Goal: Transaction & Acquisition: Purchase product/service

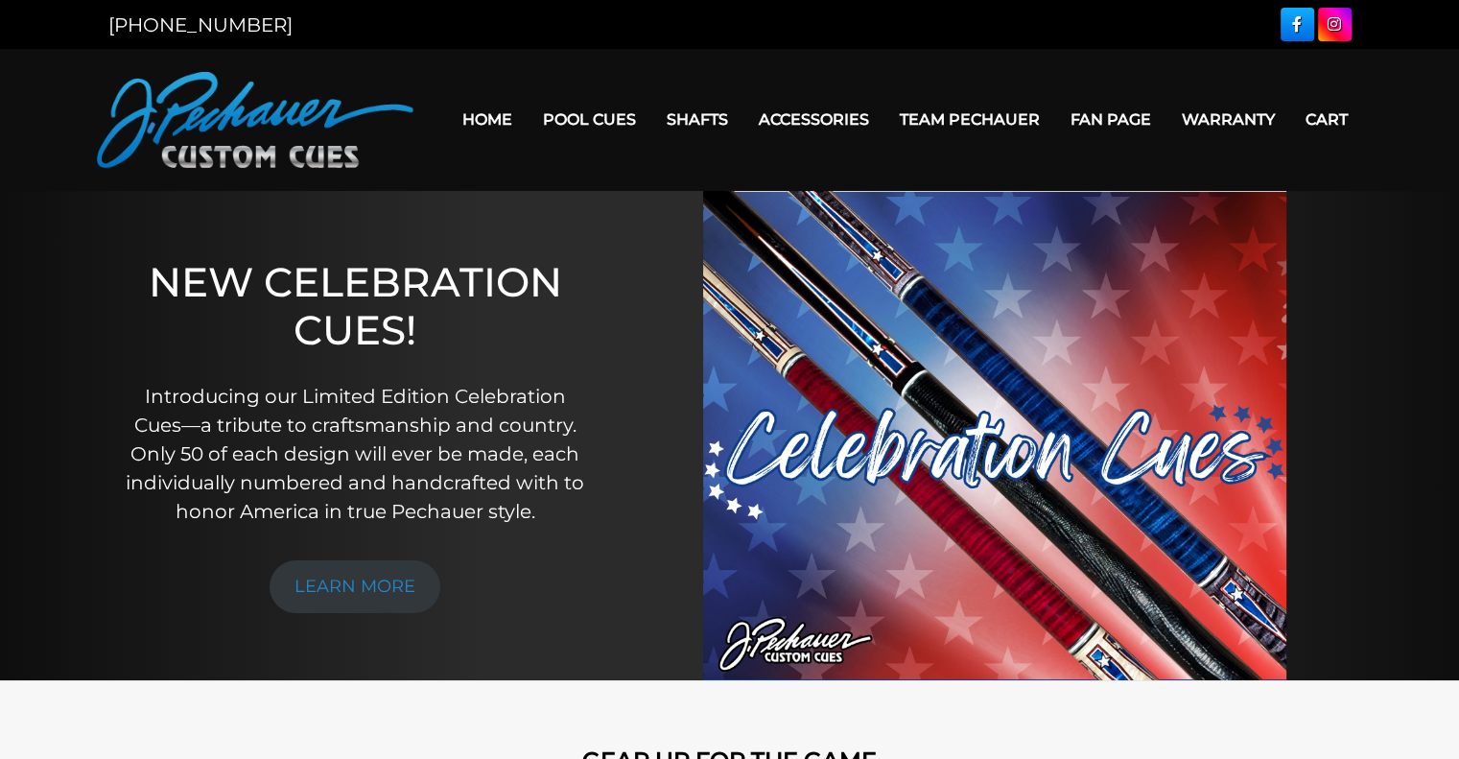
click at [591, 122] on link "Pool Cues" at bounding box center [590, 119] width 124 height 49
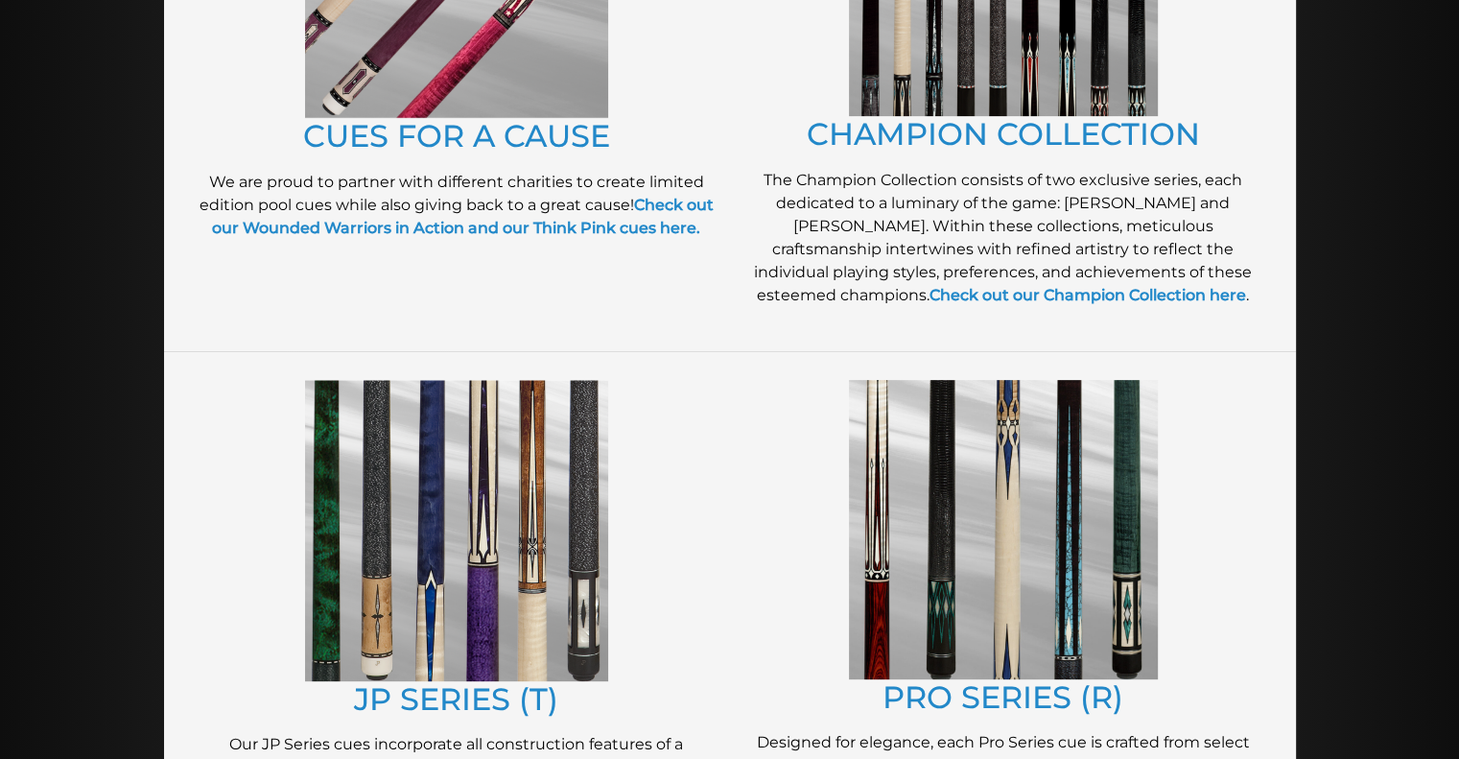
scroll to position [892, 0]
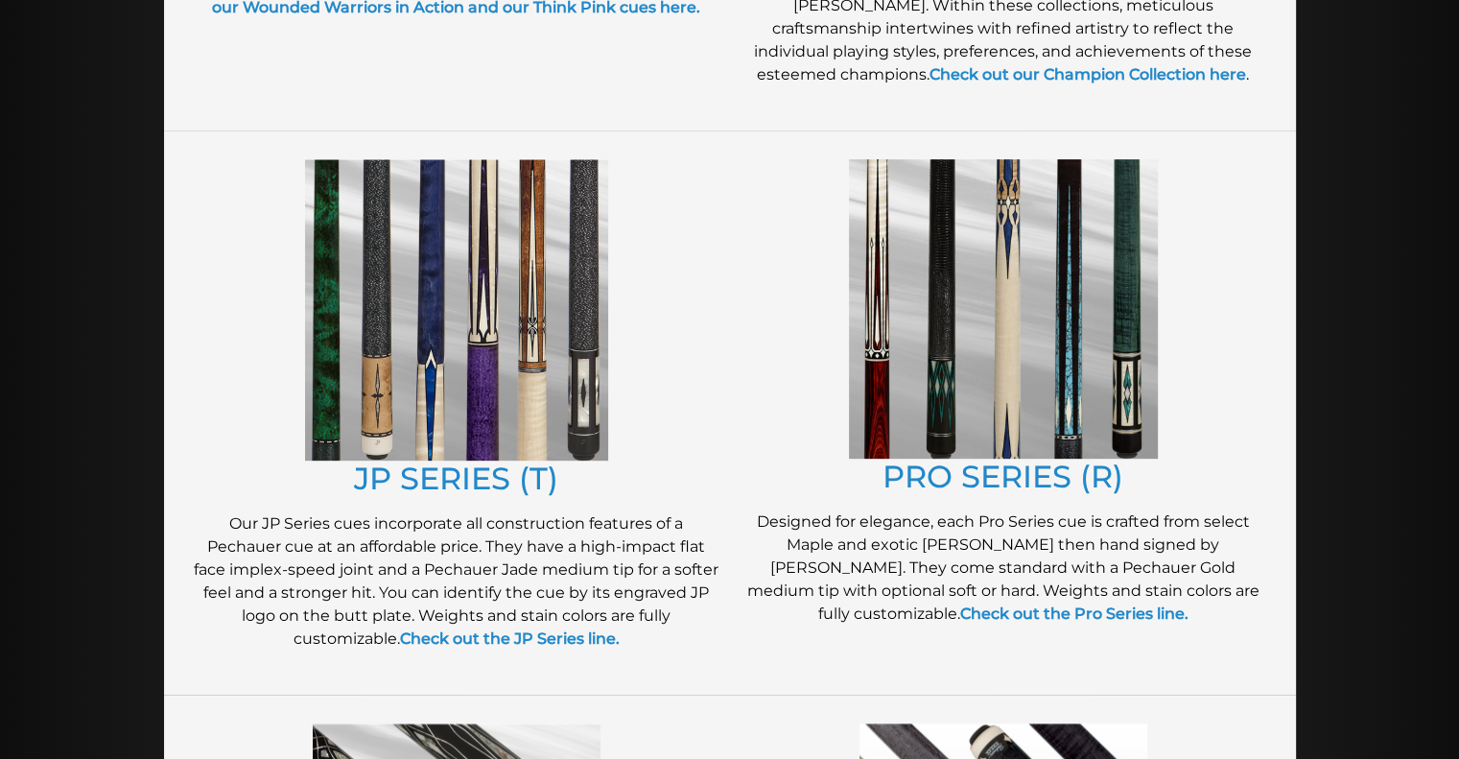
click at [426, 474] on link "JP SERIES (T)" at bounding box center [456, 478] width 204 height 37
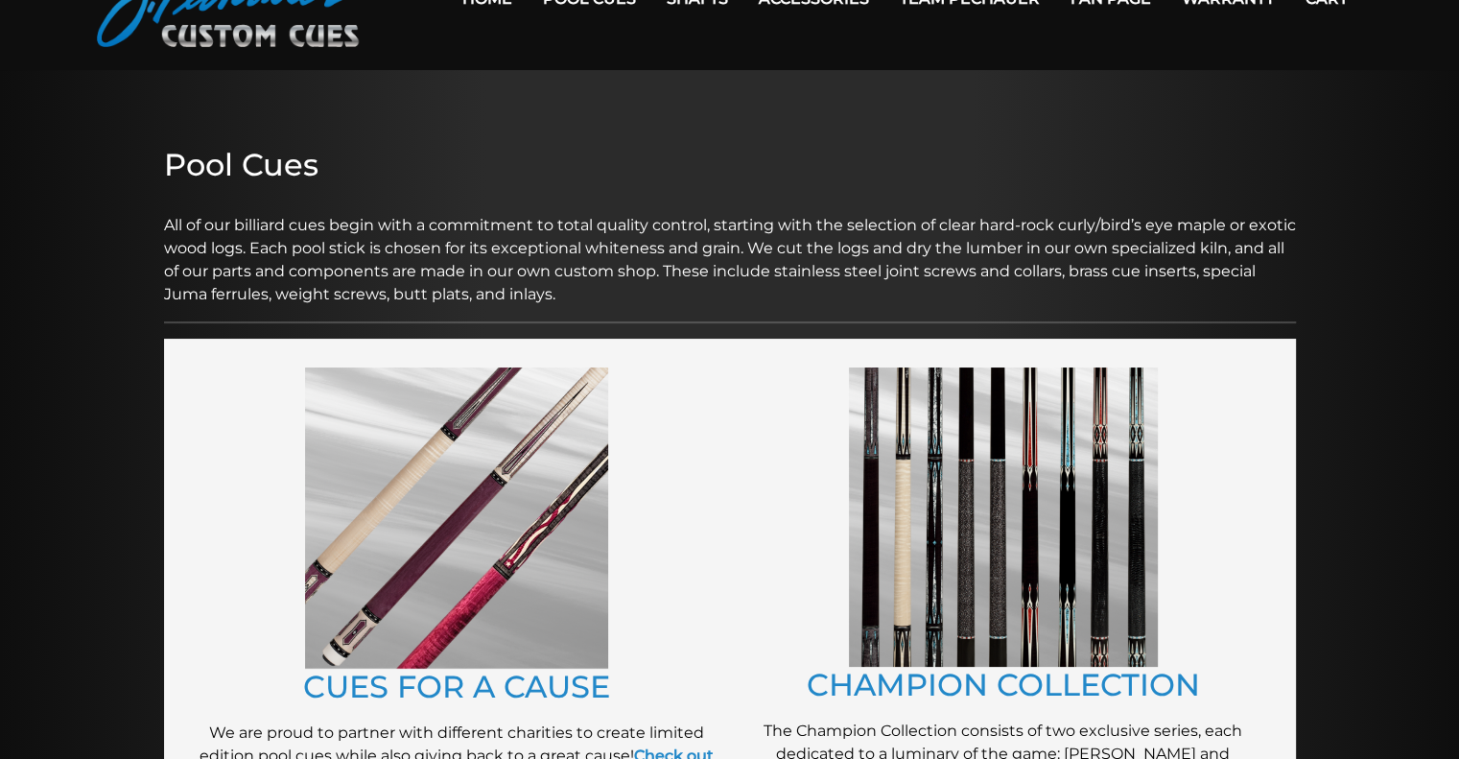
scroll to position [0, 0]
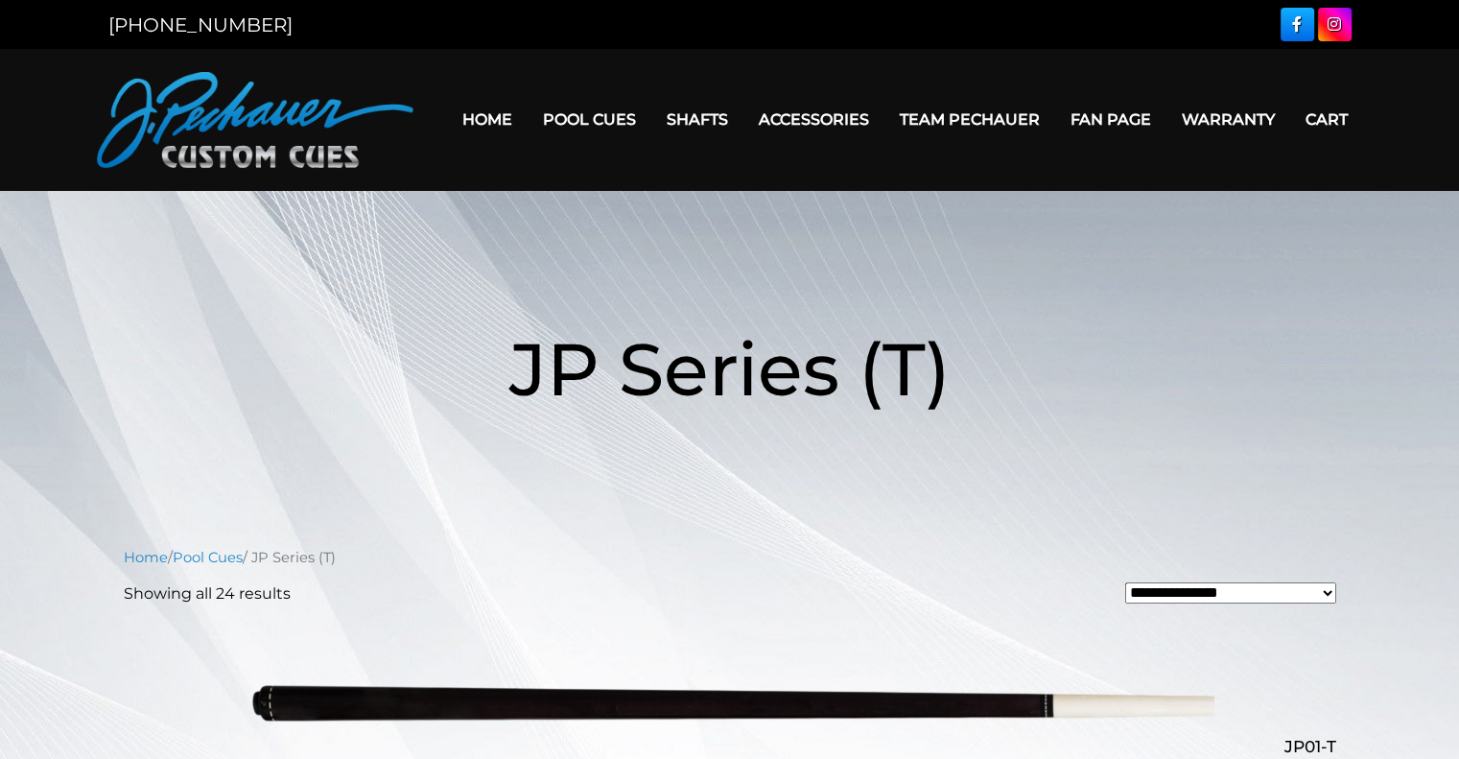
click at [620, 350] on link "Retired Cues" at bounding box center [648, 336] width 236 height 27
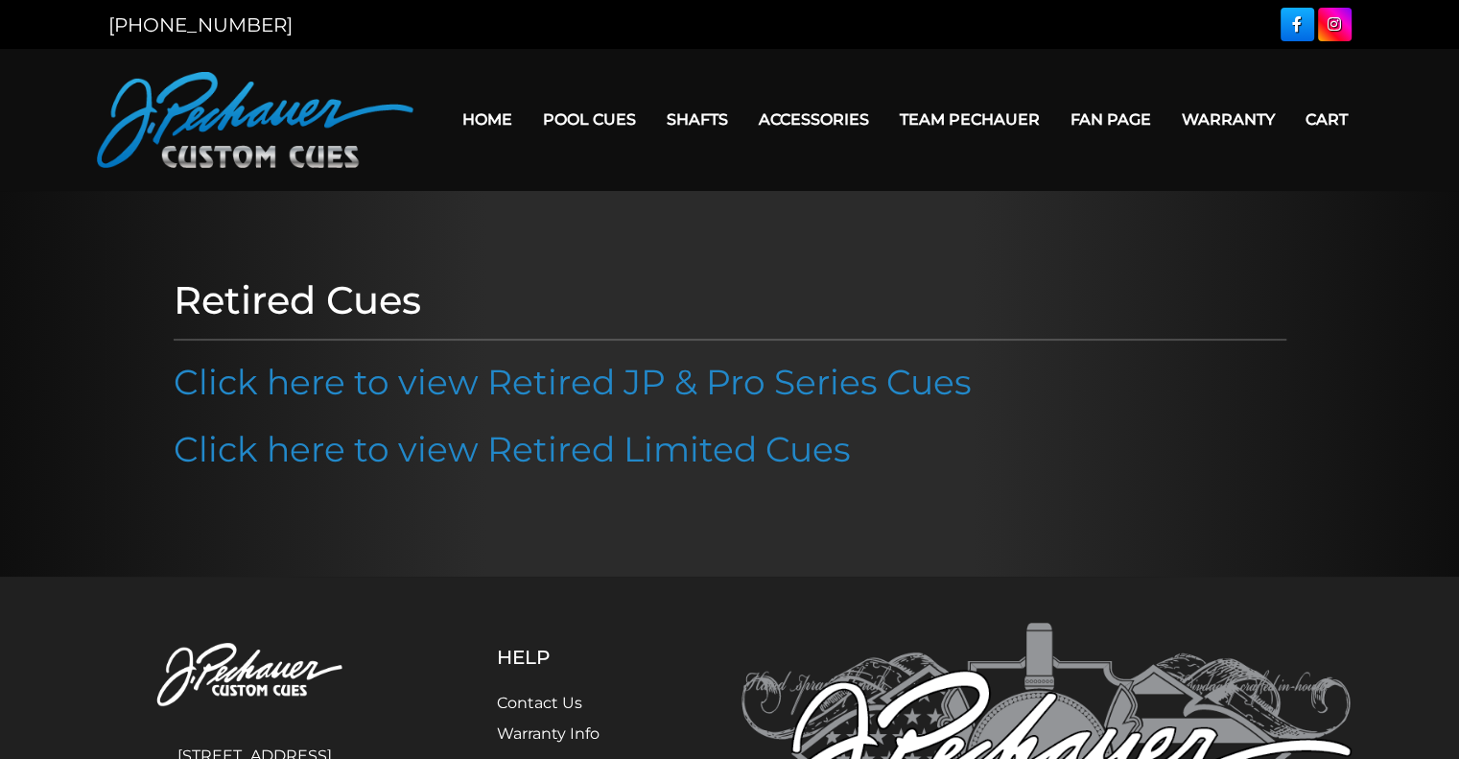
scroll to position [253, 0]
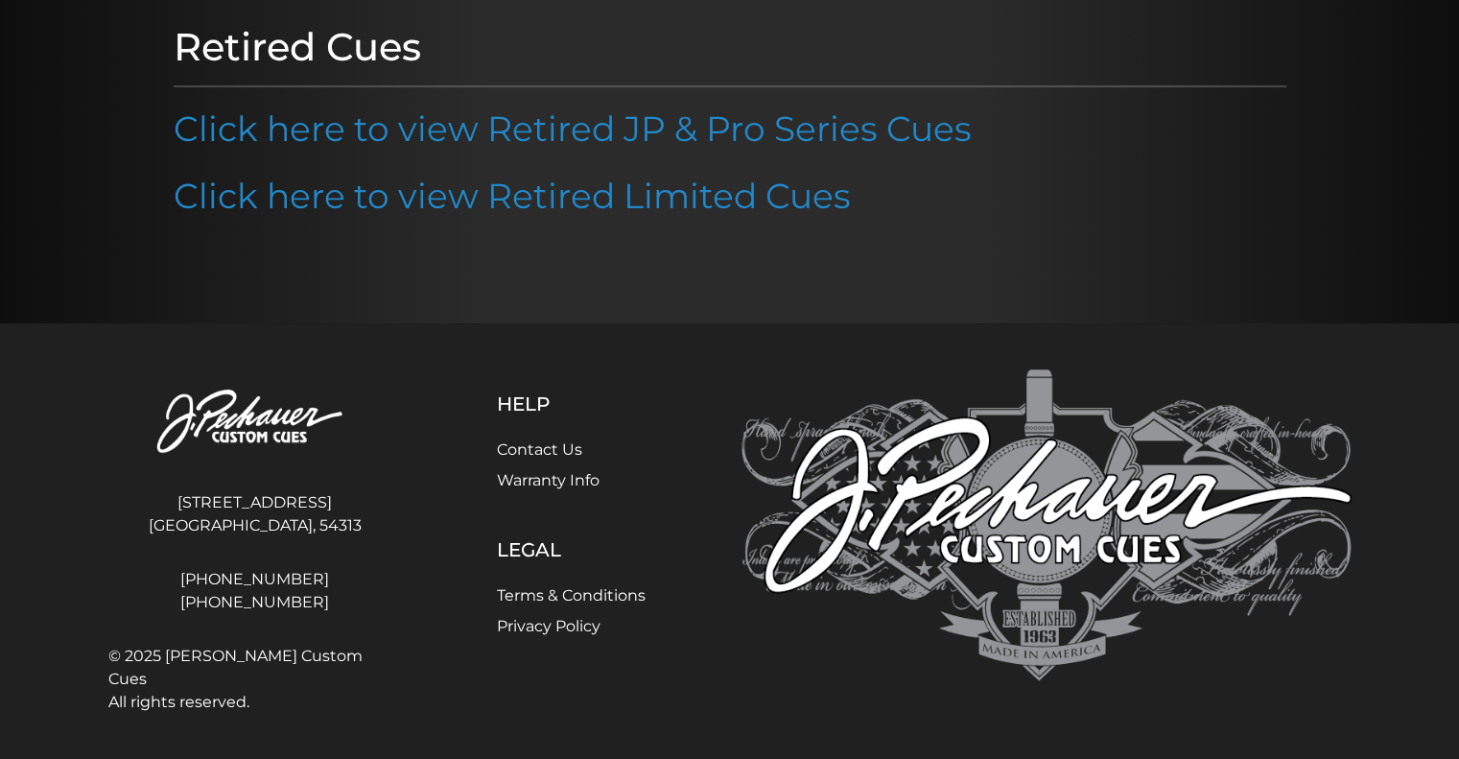
click at [530, 136] on link "Click here to view Retired JP & Pro Series Cues" at bounding box center [573, 128] width 798 height 42
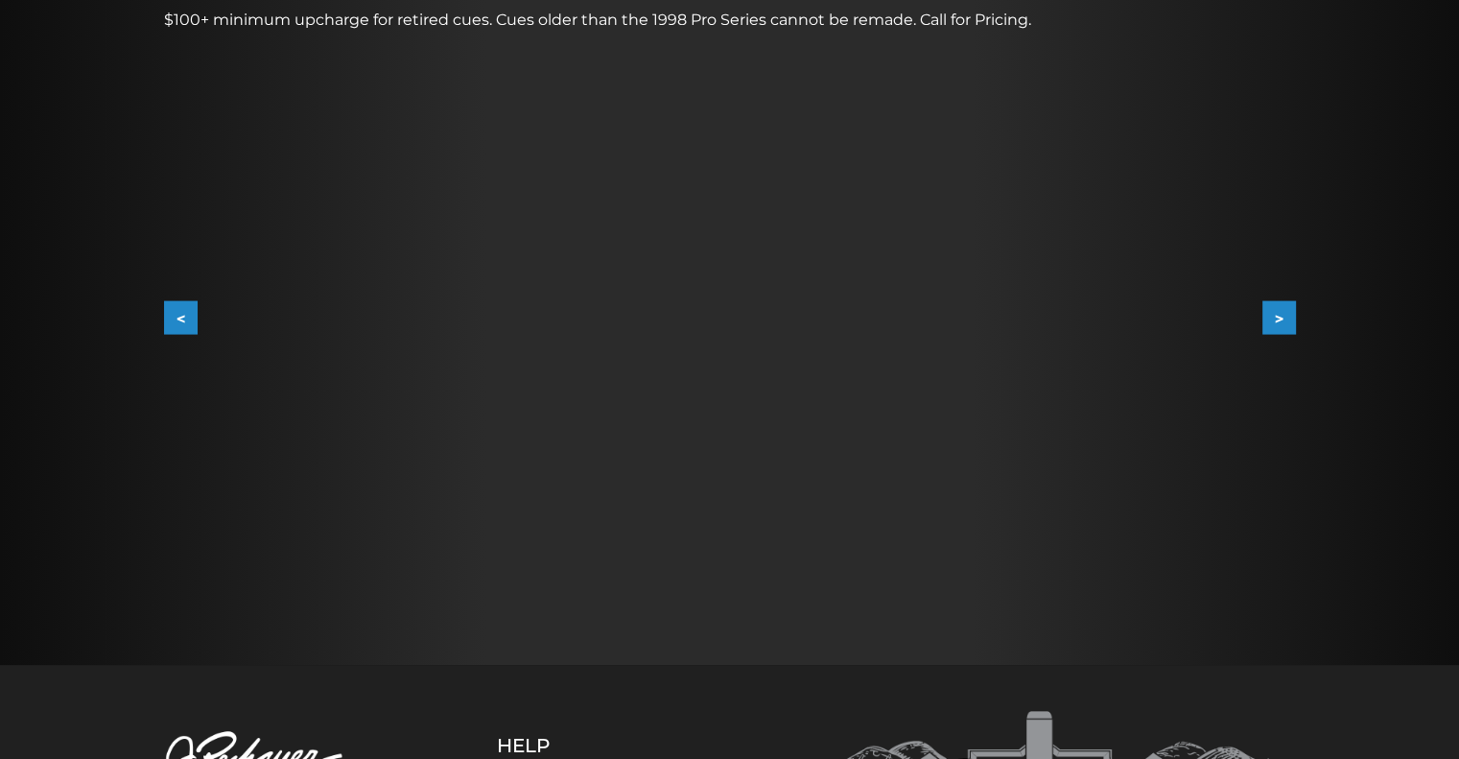
scroll to position [353, 0]
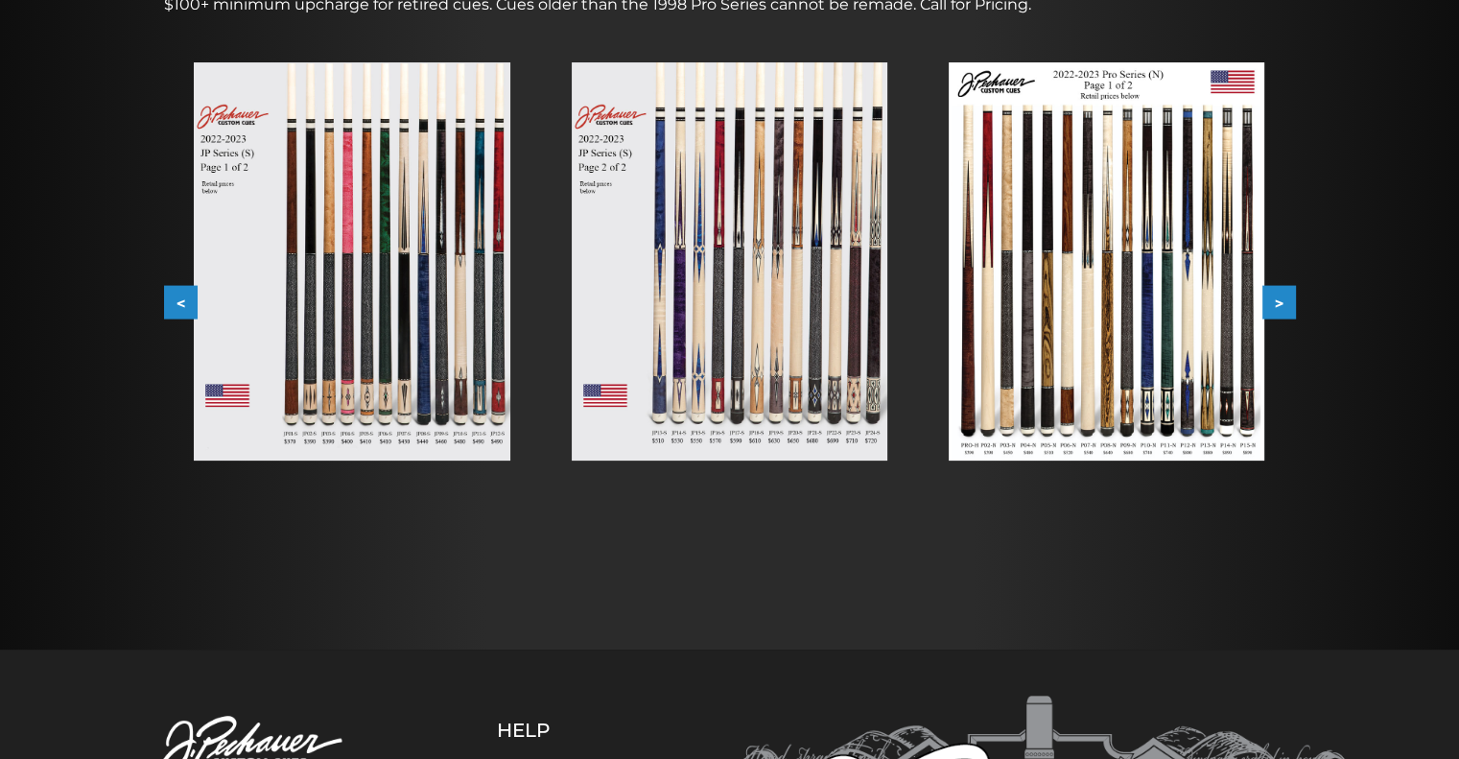
click at [1289, 295] on button ">" at bounding box center [1280, 303] width 34 height 34
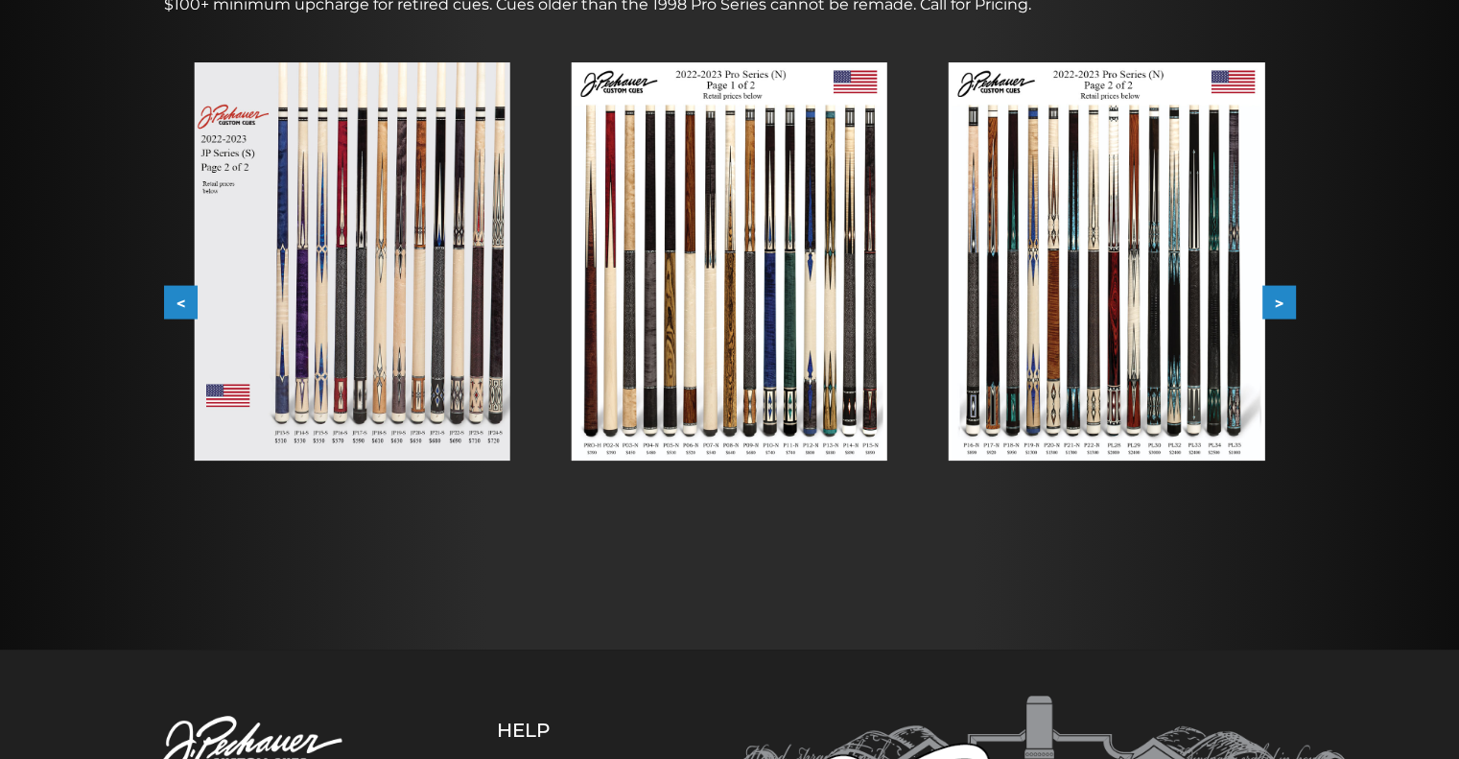
click at [1289, 295] on button ">" at bounding box center [1280, 303] width 34 height 34
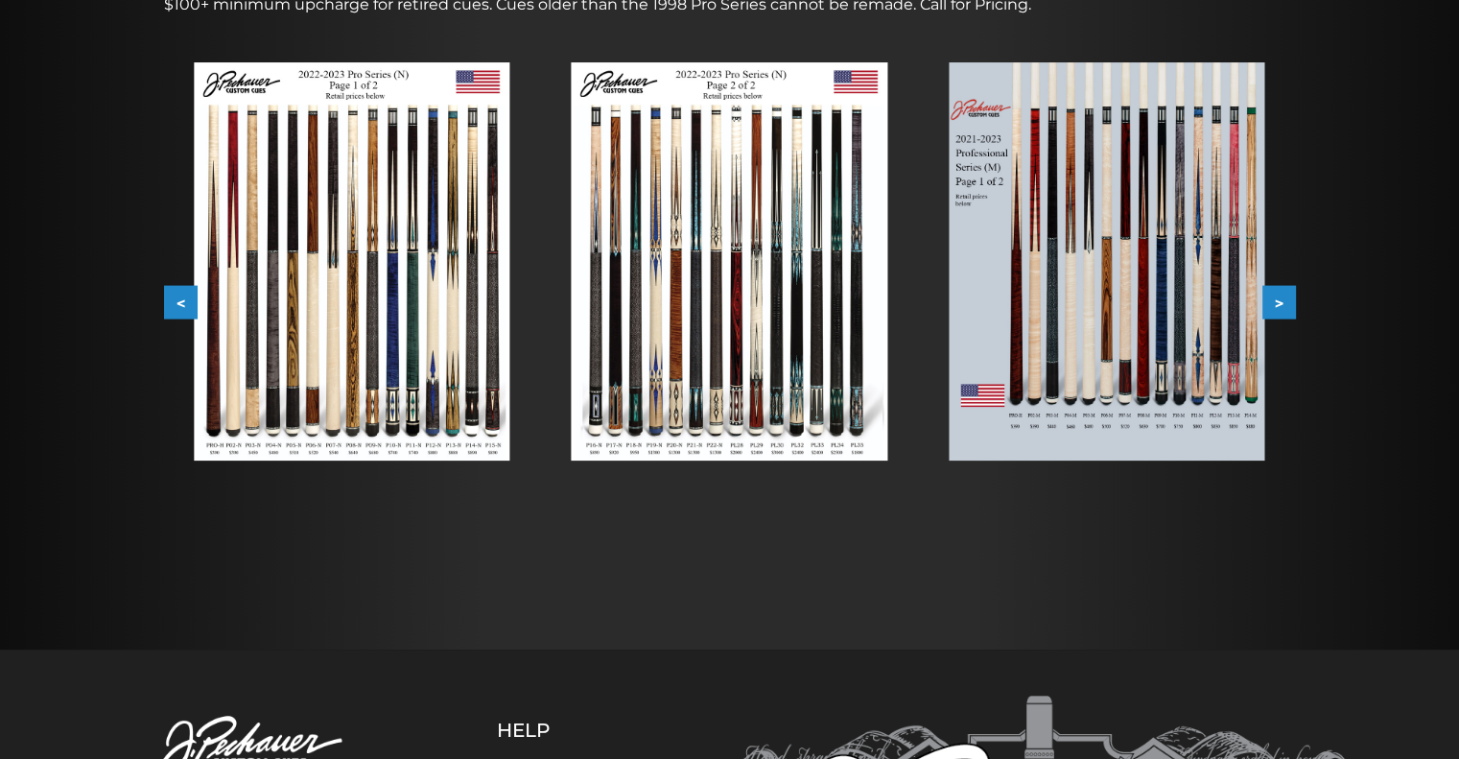
click at [1289, 295] on button ">" at bounding box center [1280, 303] width 34 height 34
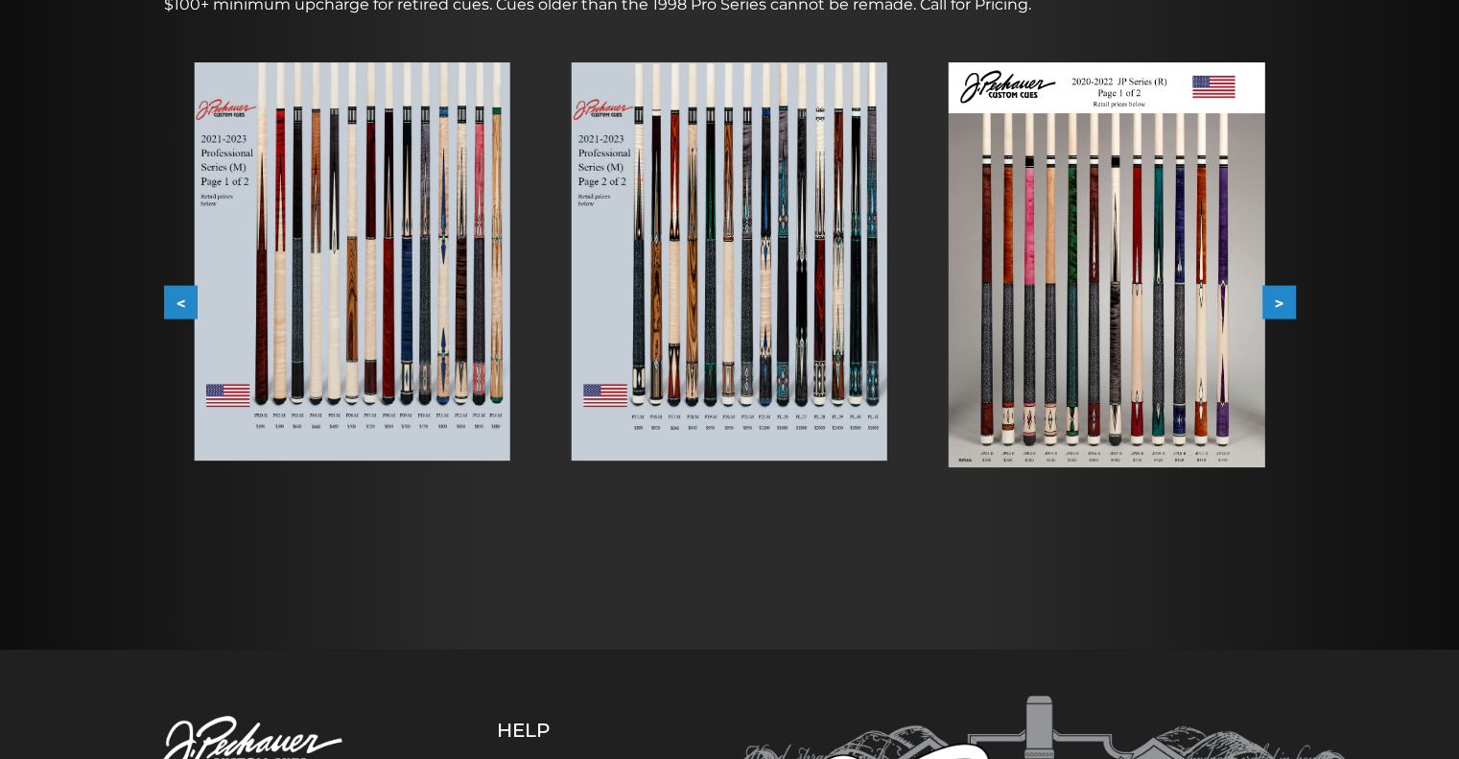
click at [1289, 295] on button ">" at bounding box center [1280, 303] width 34 height 34
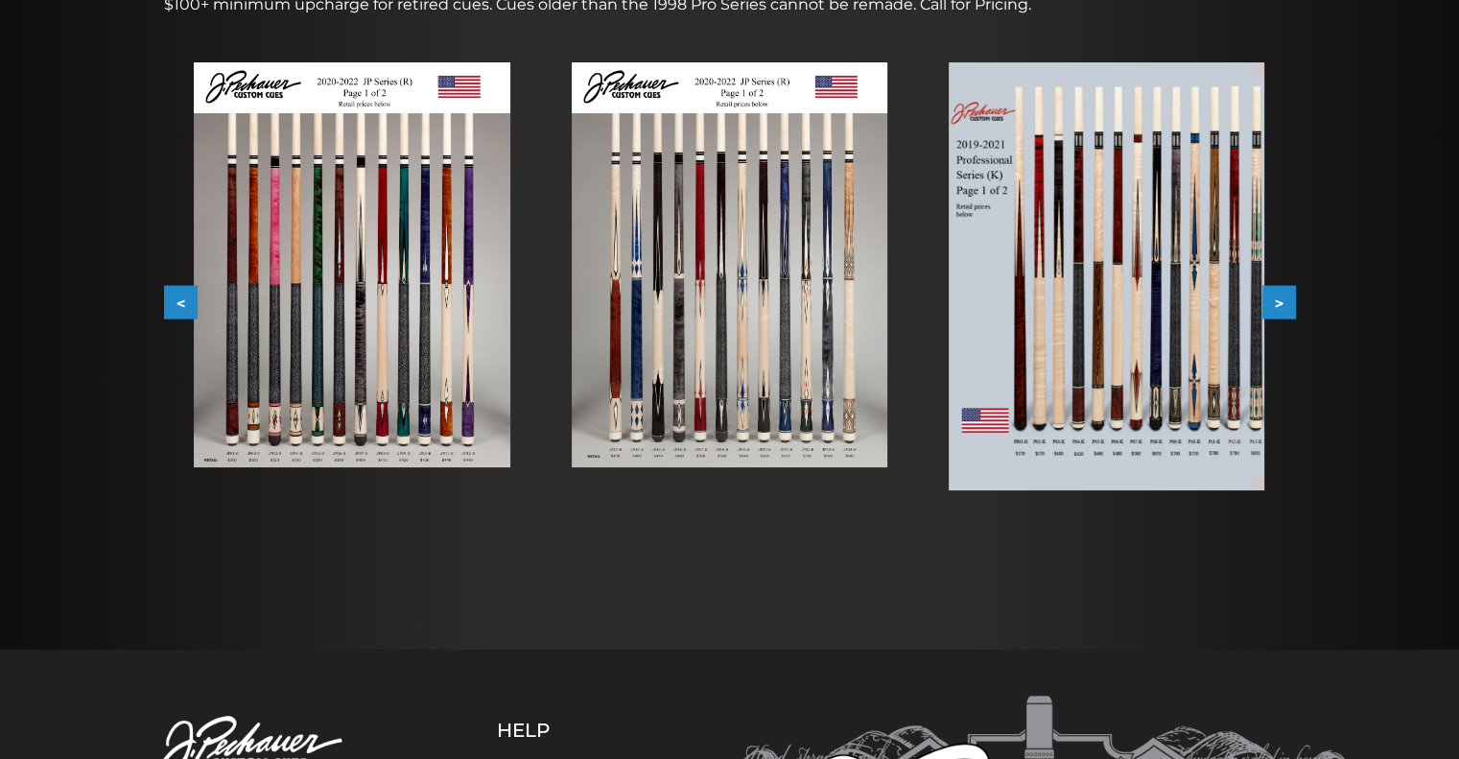
click at [1289, 295] on button ">" at bounding box center [1280, 303] width 34 height 34
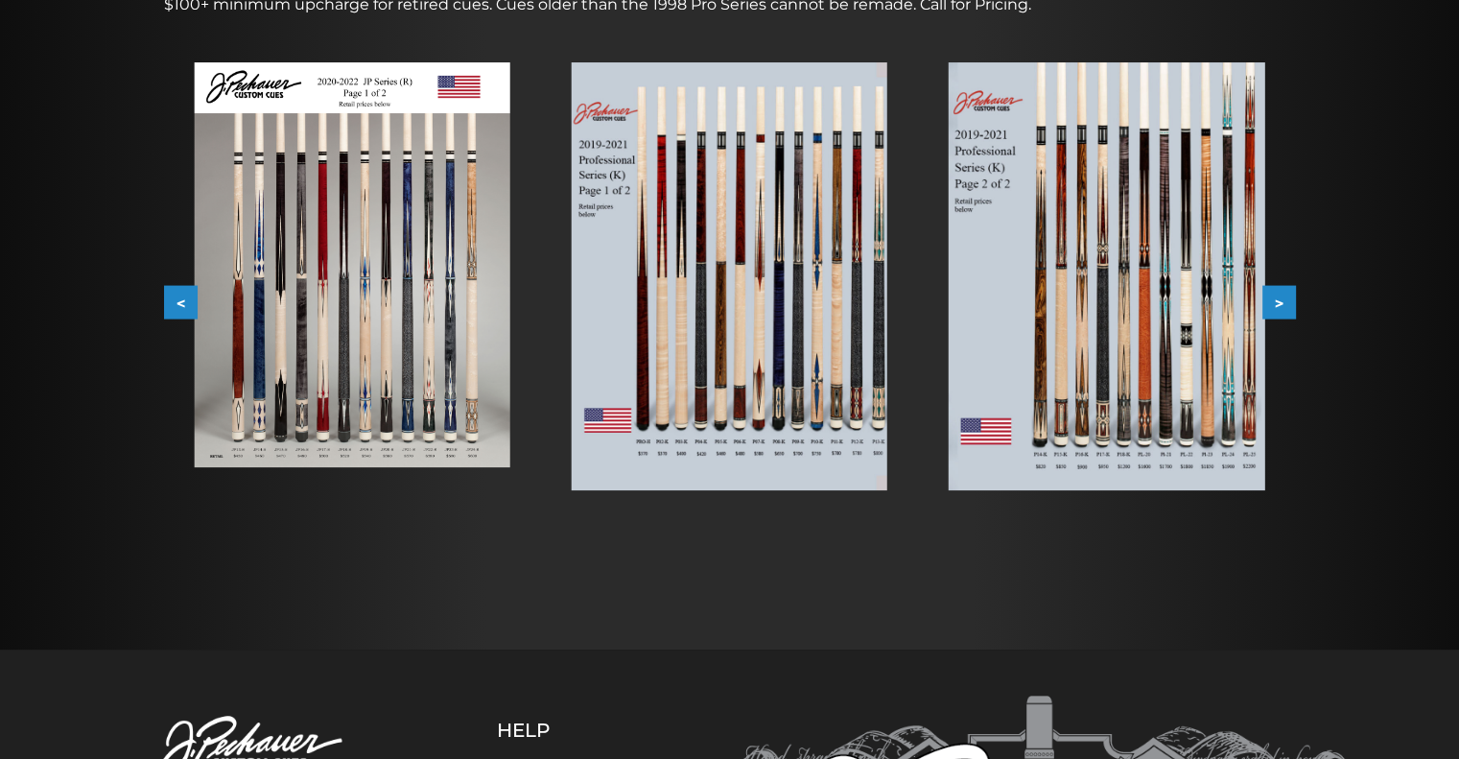
click at [1289, 295] on button ">" at bounding box center [1280, 303] width 34 height 34
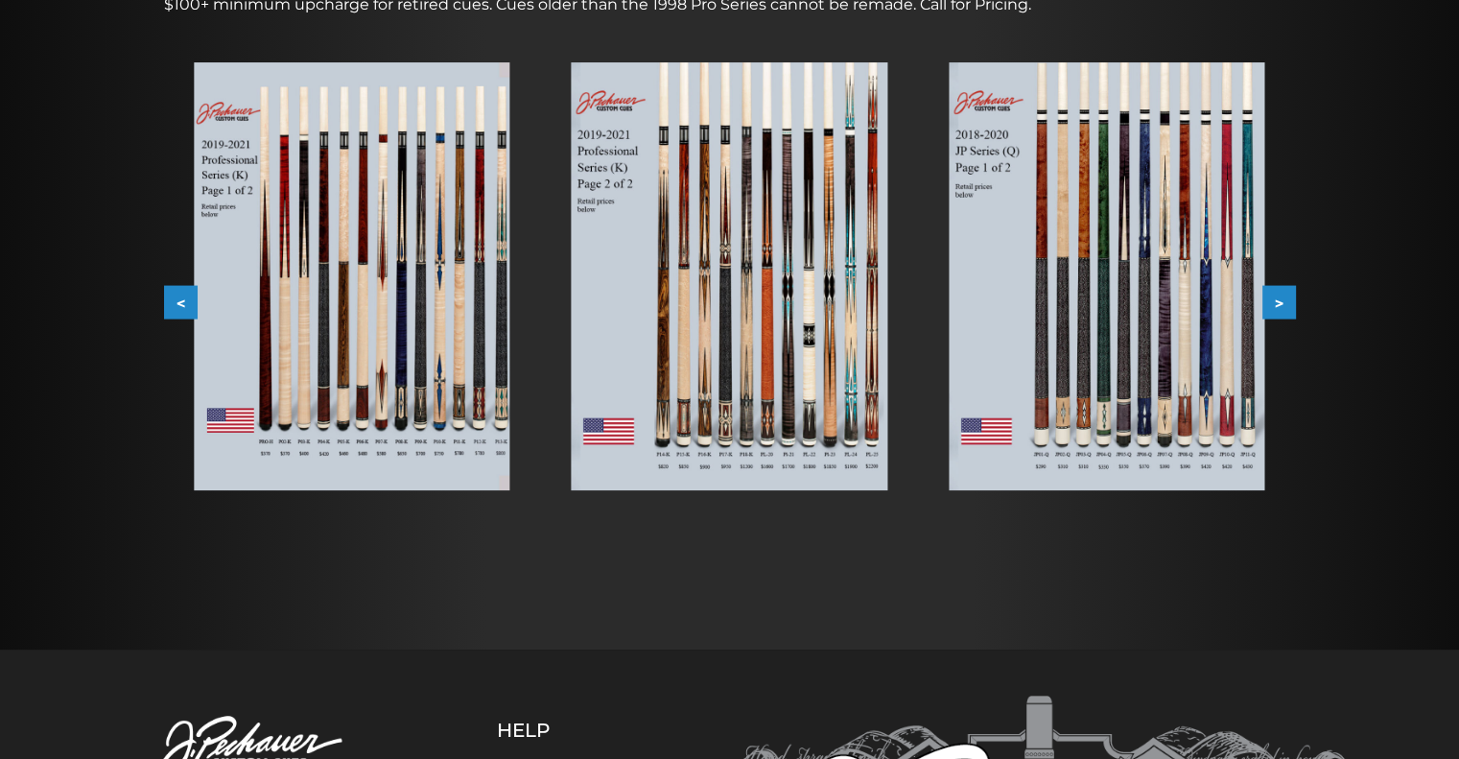
click at [1289, 295] on button ">" at bounding box center [1280, 303] width 34 height 34
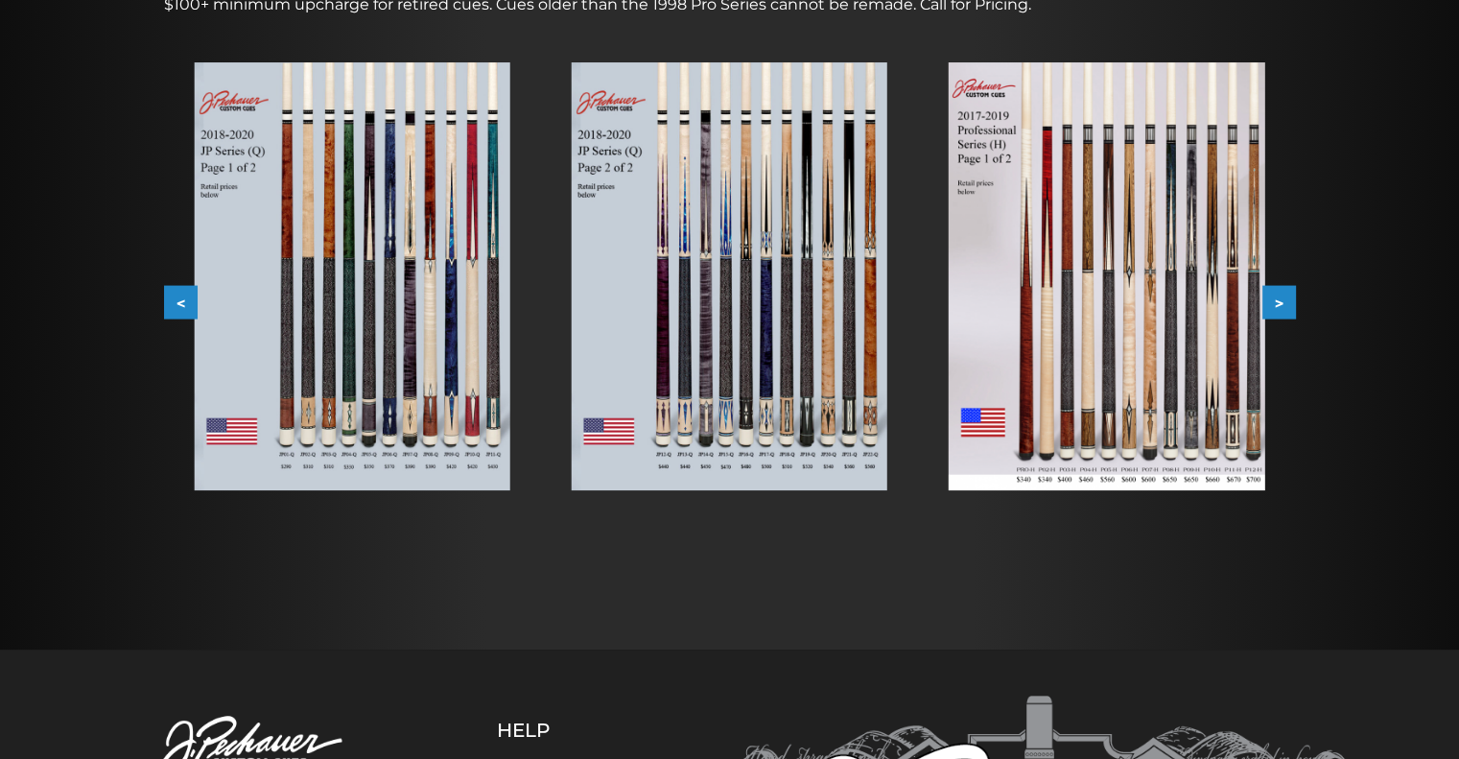
click at [1289, 295] on button ">" at bounding box center [1280, 303] width 34 height 34
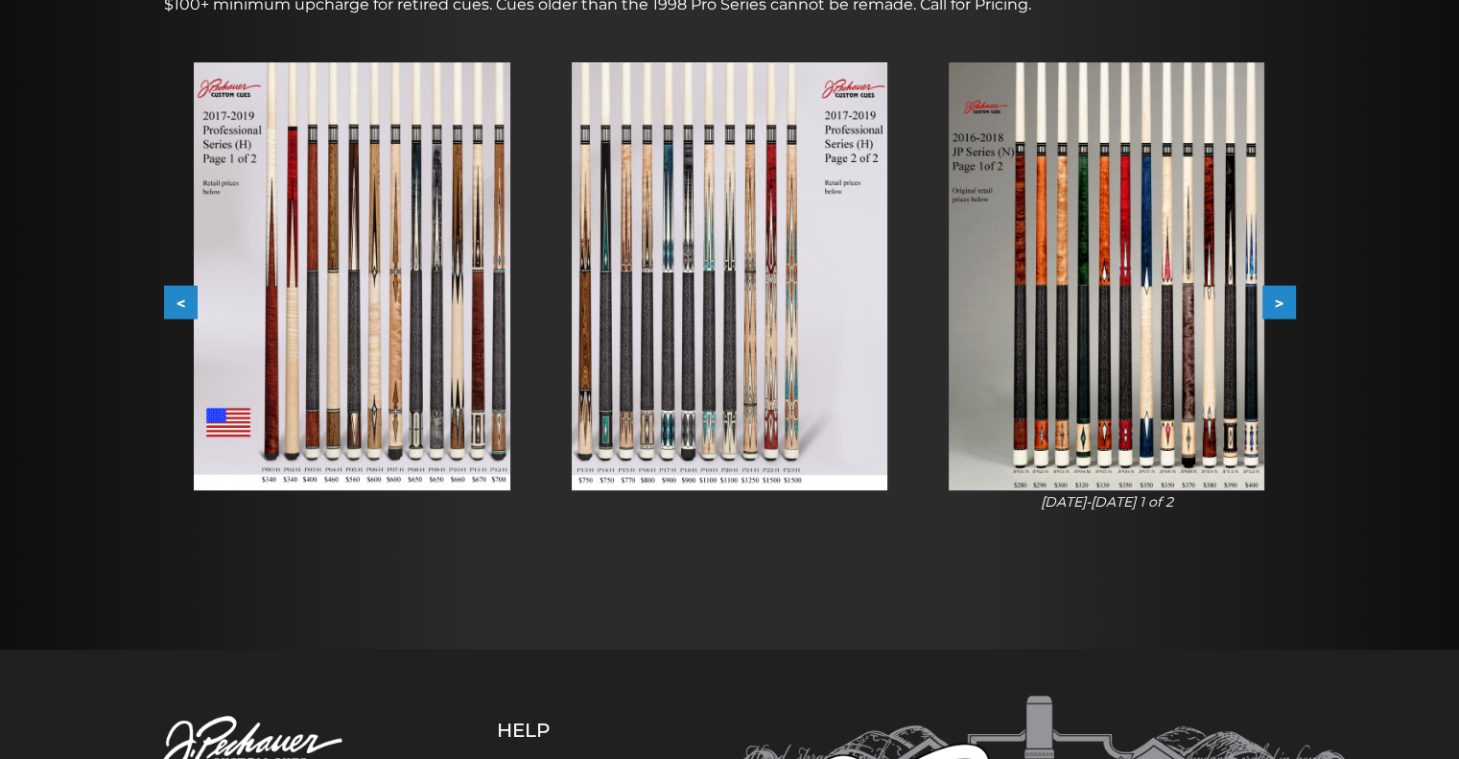
click at [1289, 295] on button ">" at bounding box center [1280, 303] width 34 height 34
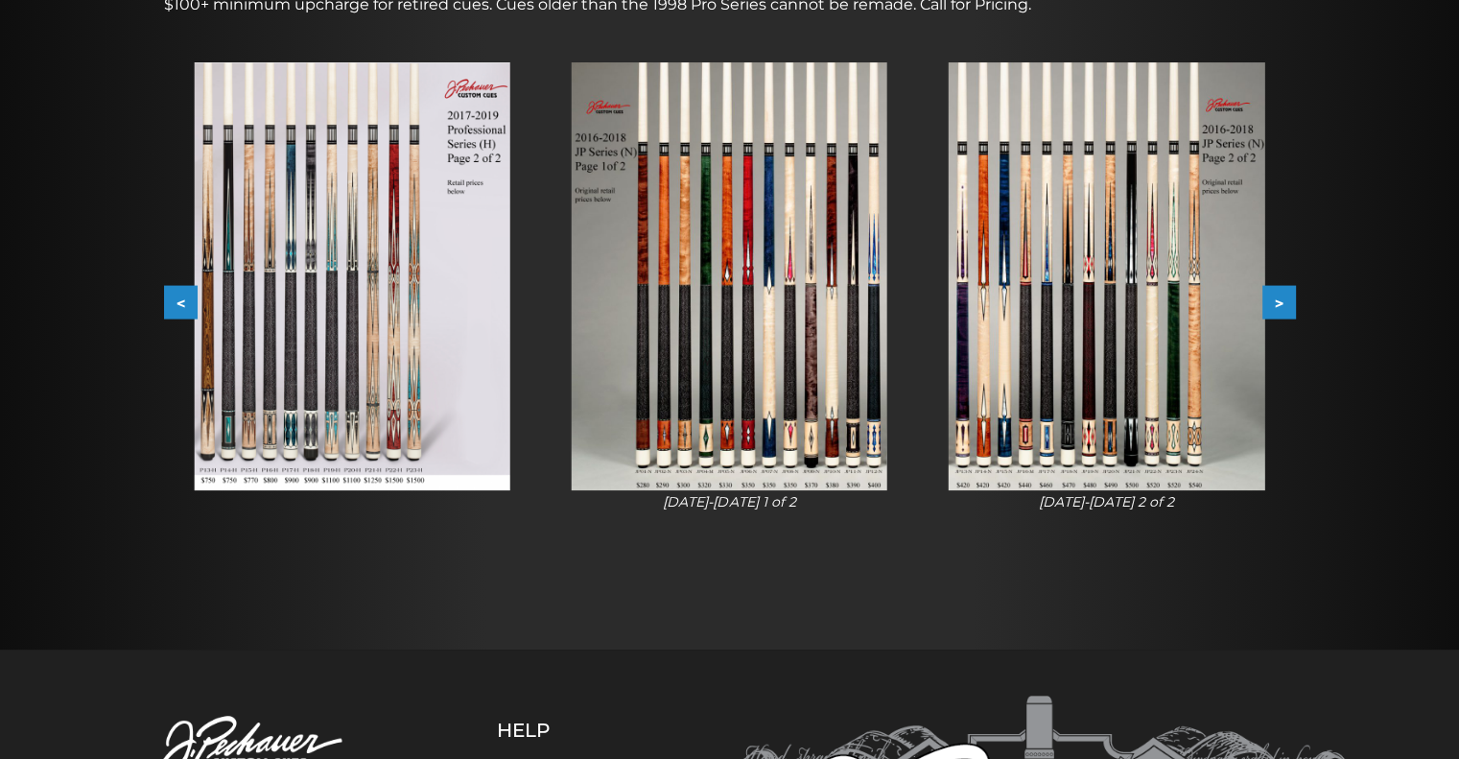
click at [1289, 295] on button ">" at bounding box center [1280, 303] width 34 height 34
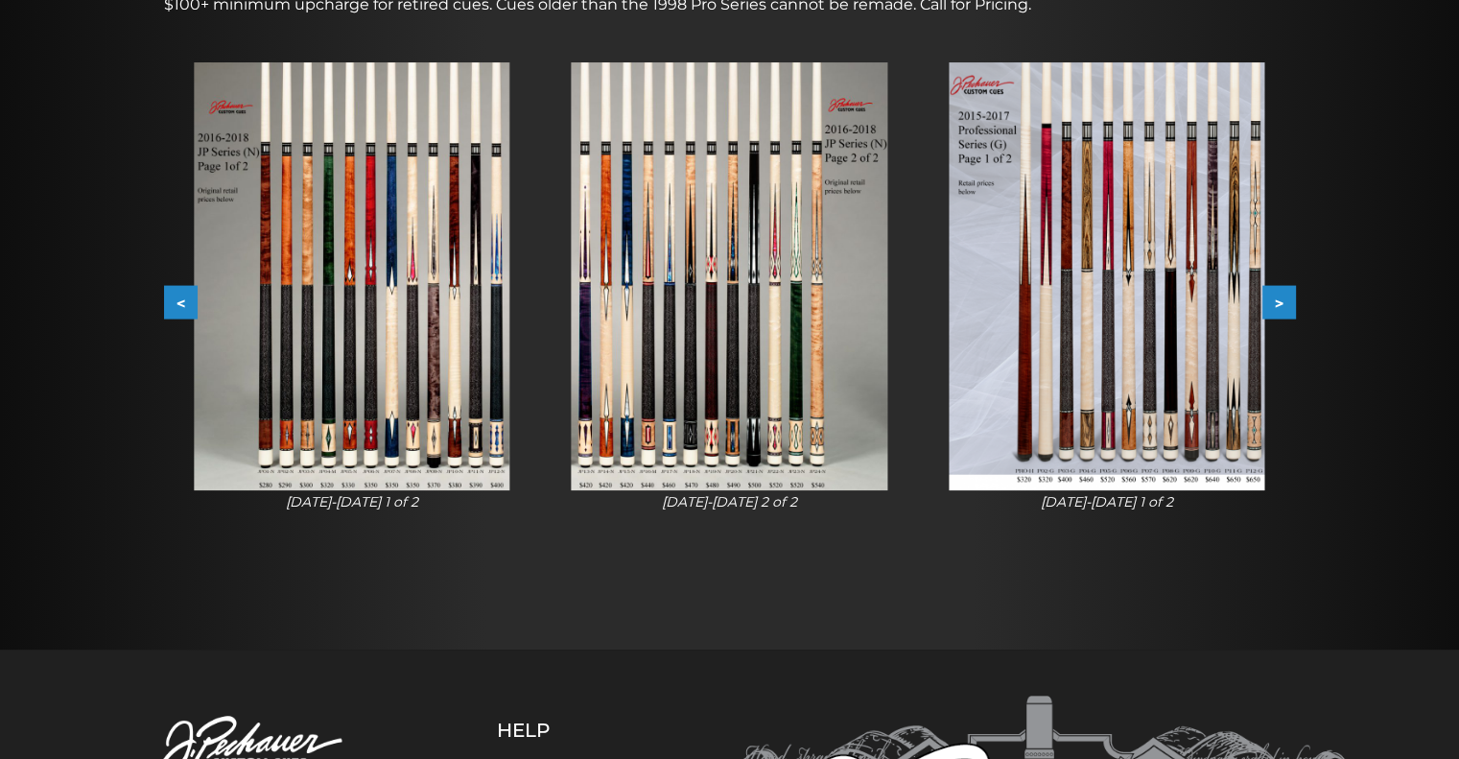
click at [1289, 295] on button ">" at bounding box center [1280, 303] width 34 height 34
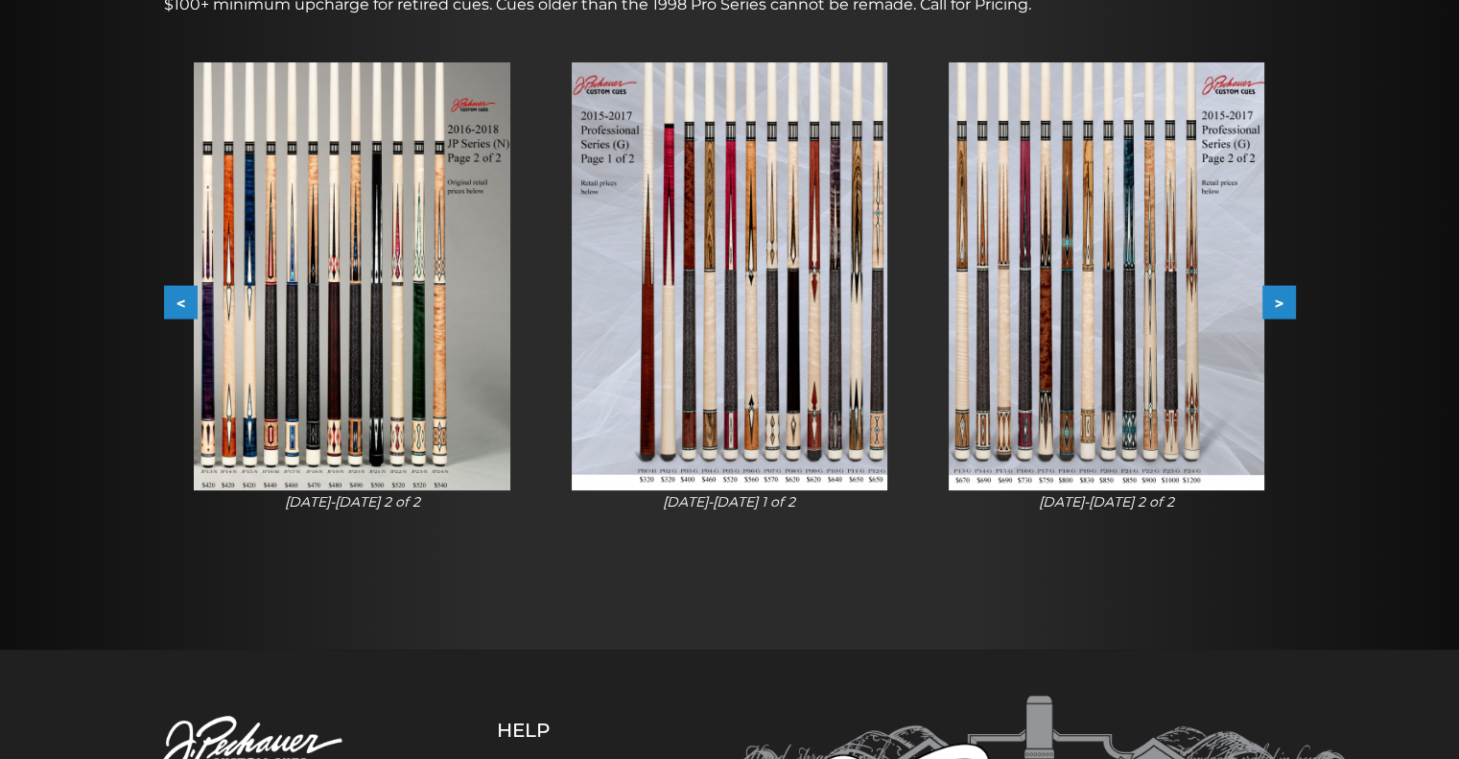
click at [1289, 295] on button ">" at bounding box center [1280, 303] width 34 height 34
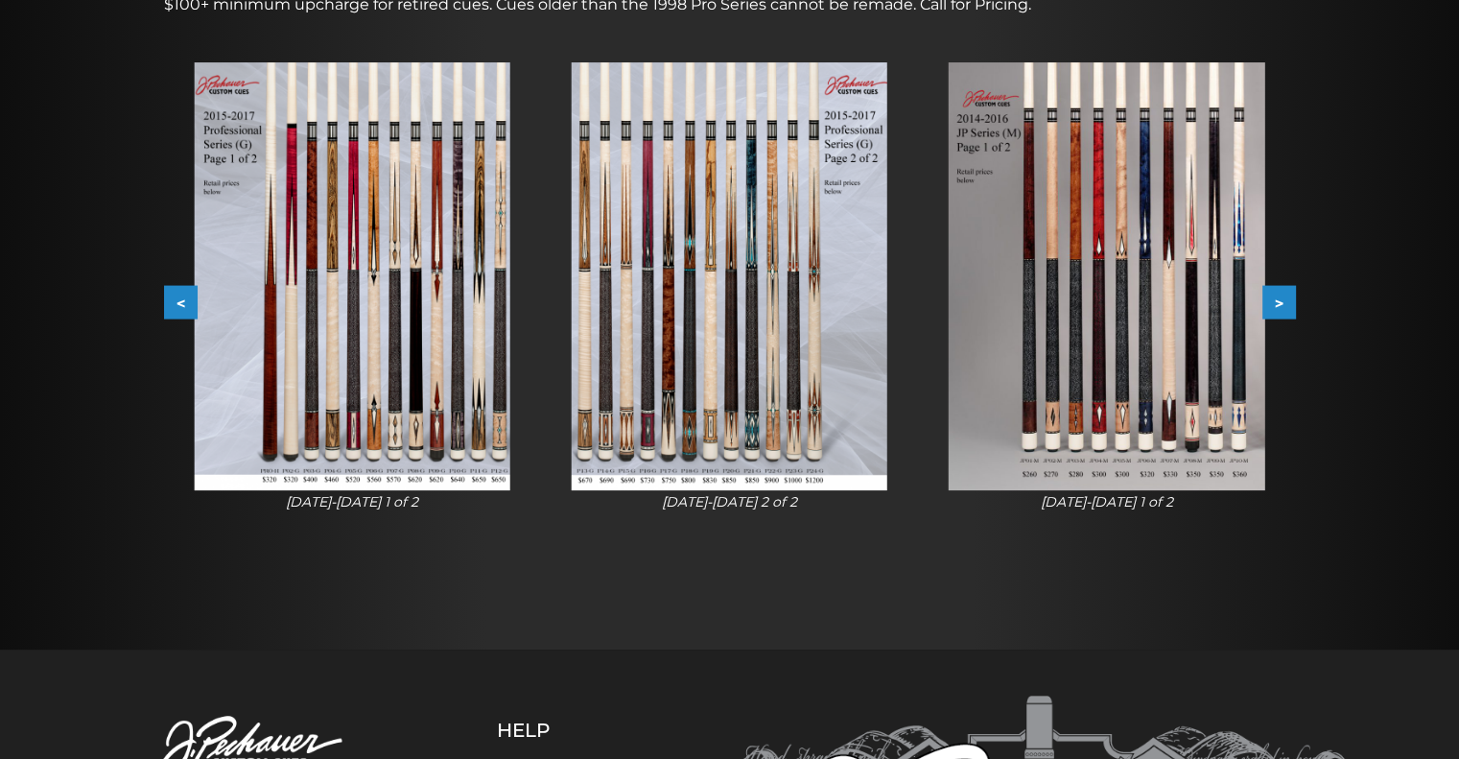
click at [1289, 295] on button ">" at bounding box center [1280, 303] width 34 height 34
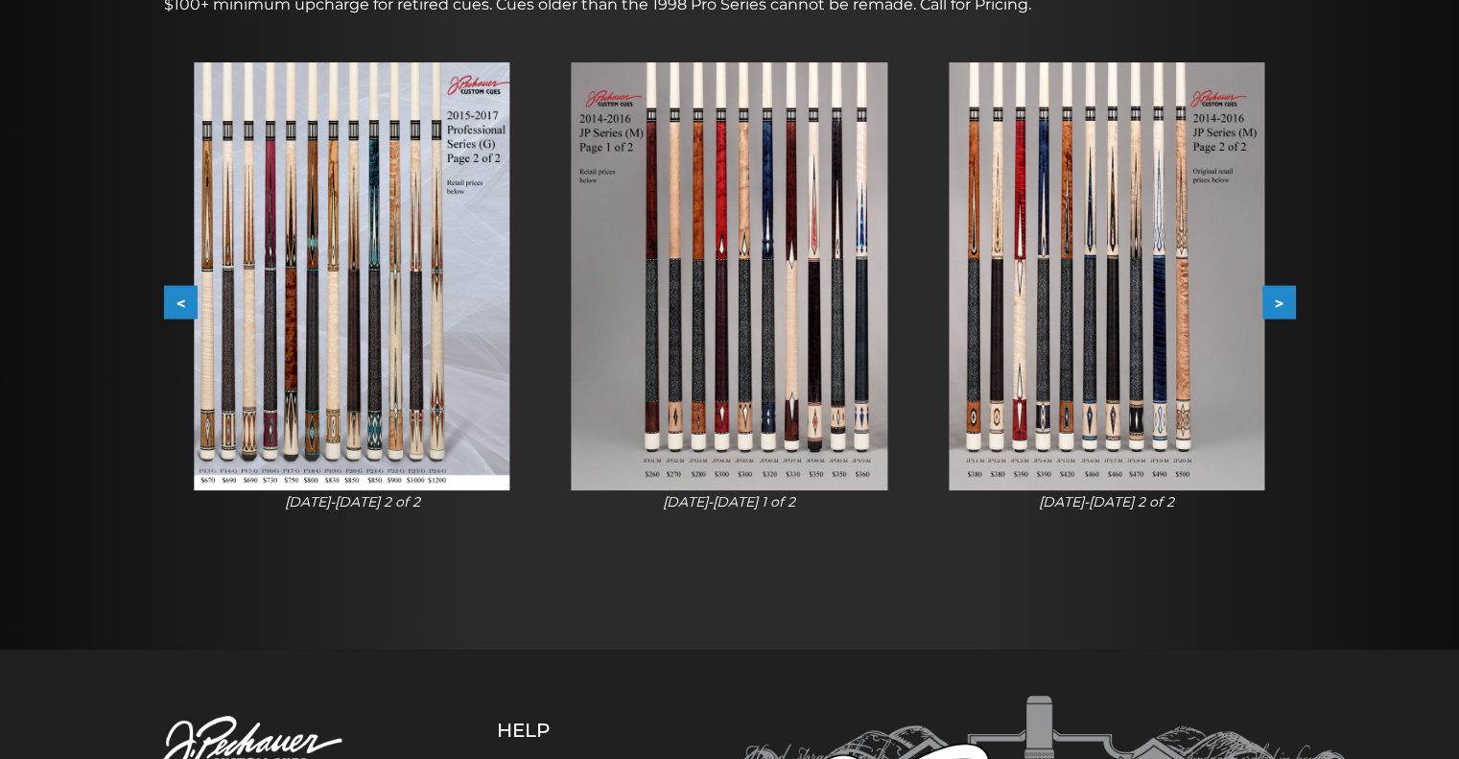
click at [1178, 296] on img at bounding box center [1107, 276] width 316 height 428
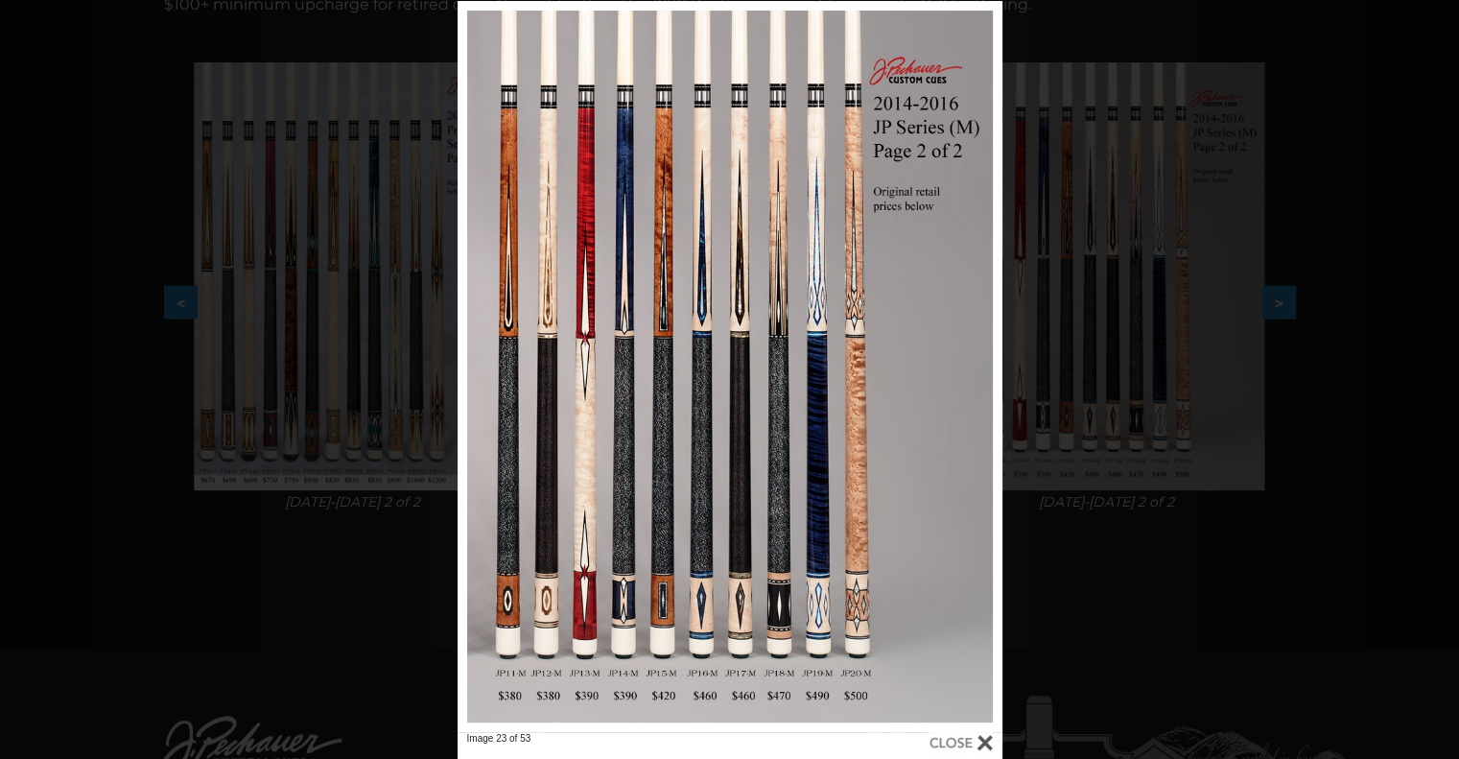
drag, startPoint x: 9, startPoint y: 722, endPoint x: 0, endPoint y: 738, distance: 18.5
click at [0, 738] on div "Image 23 of 53" at bounding box center [729, 380] width 1459 height 759
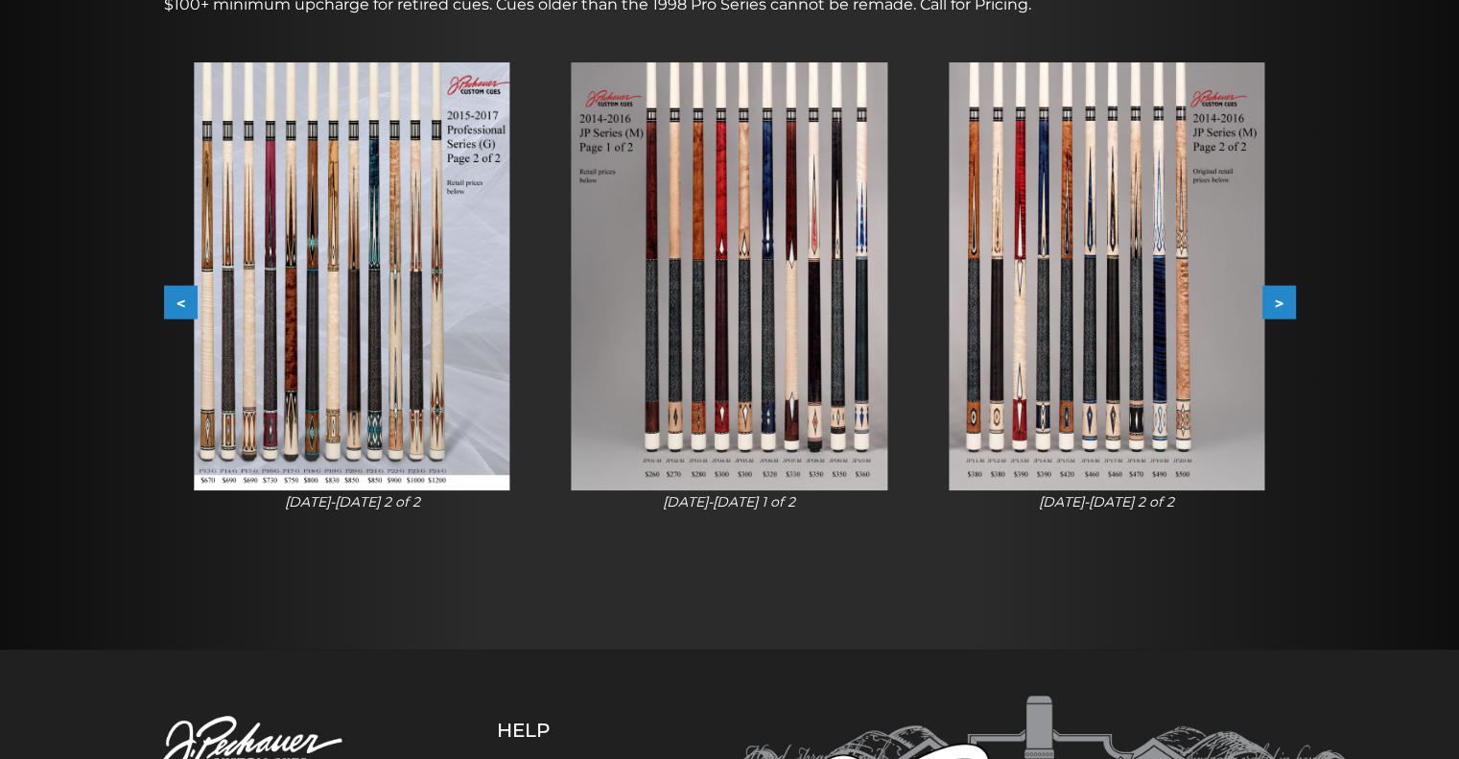
scroll to position [0, 0]
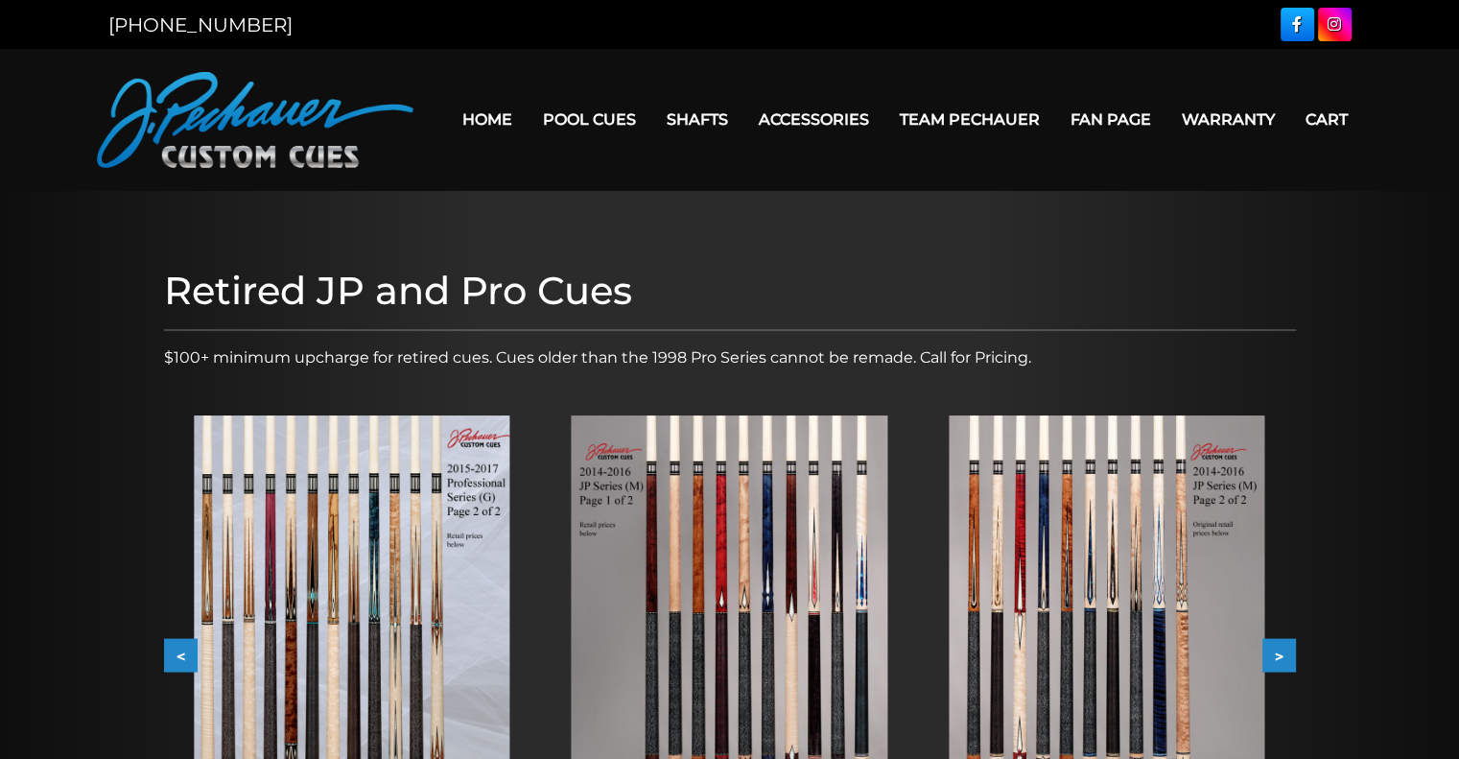
click at [583, 110] on link "Pool Cues" at bounding box center [590, 119] width 124 height 49
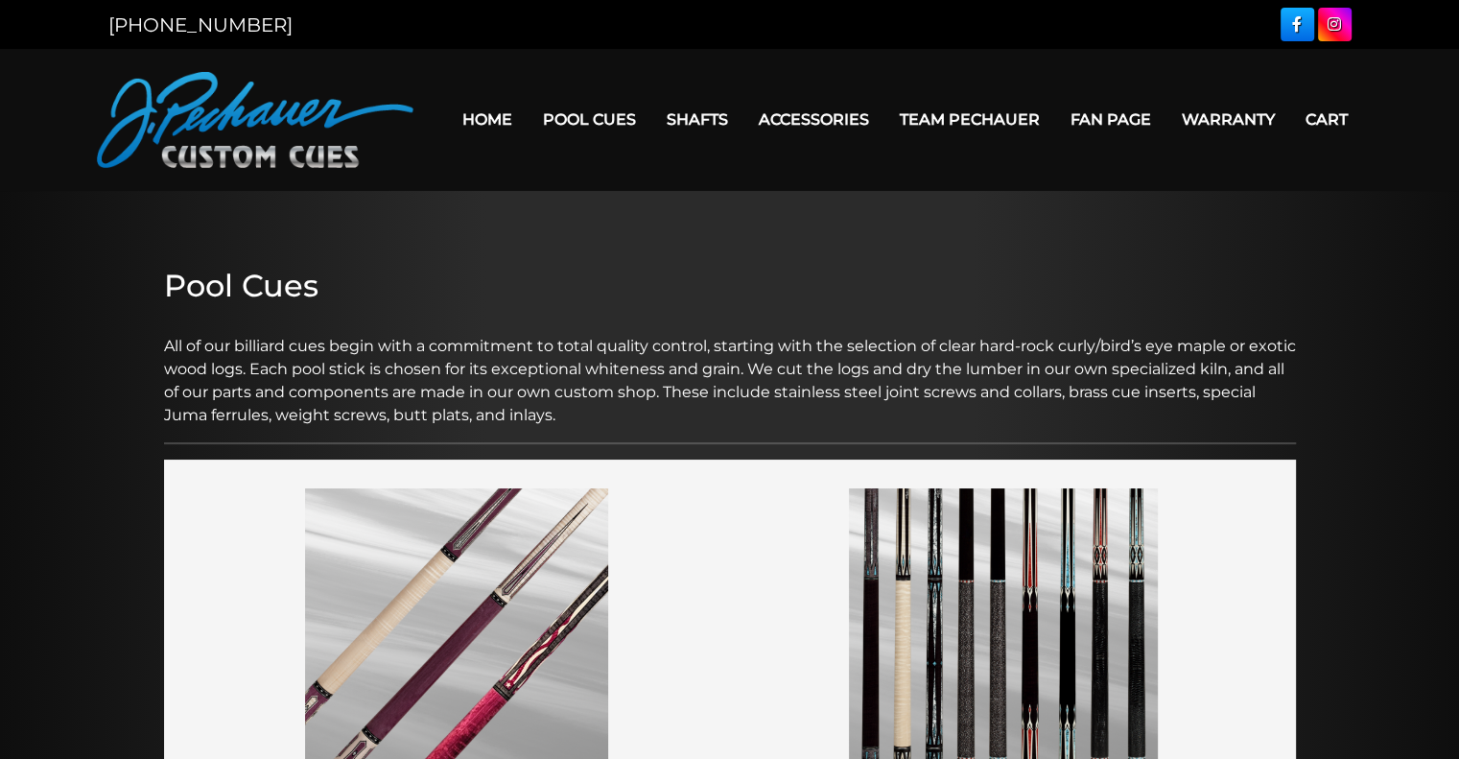
click at [635, 187] on link "JP Series (T) – NEW" at bounding box center [648, 173] width 236 height 27
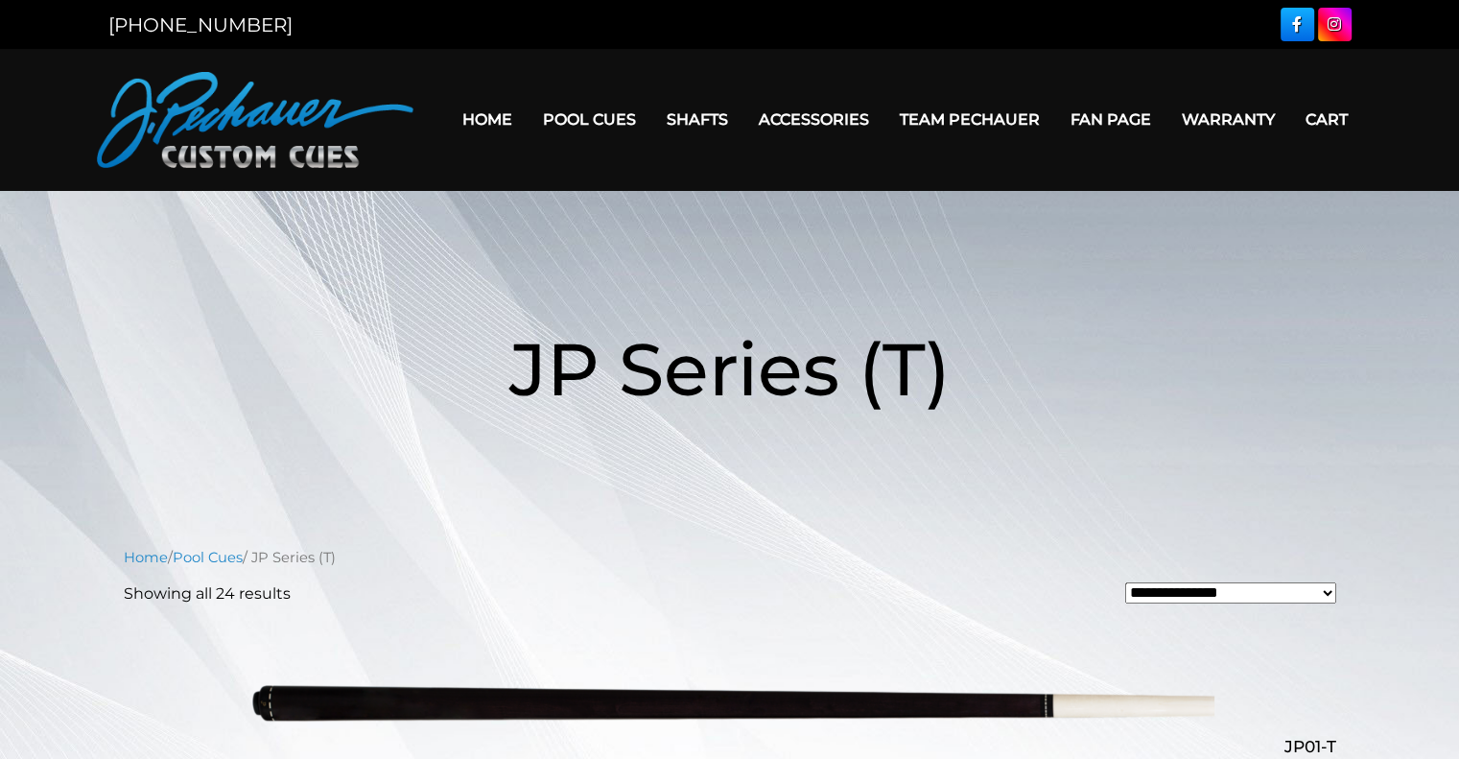
click at [725, 145] on link "Rogue 2 Carbon Fiber Shaft" at bounding box center [818, 145] width 331 height 27
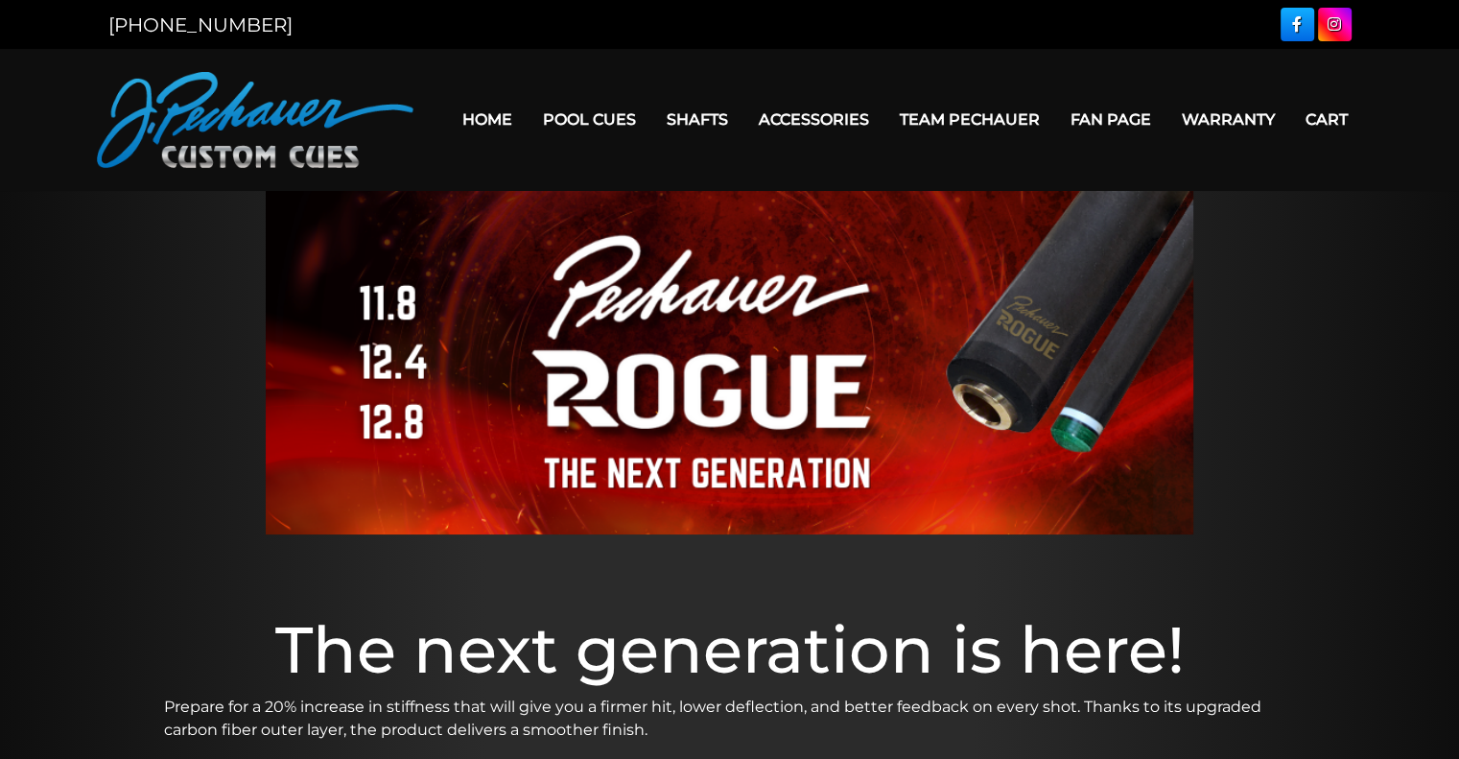
click at [609, 214] on link "Pro Series (R) – NEW" at bounding box center [648, 200] width 236 height 27
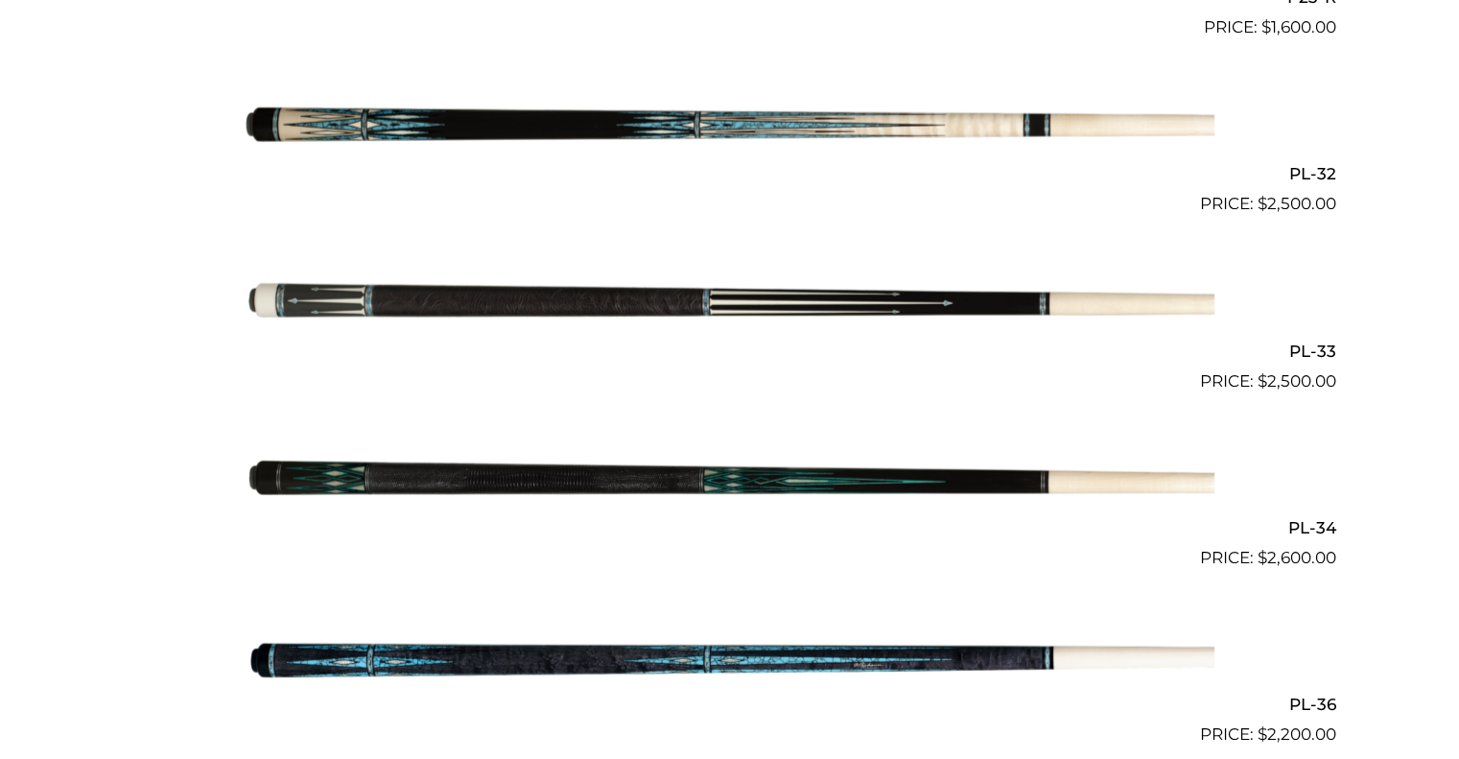
scroll to position [4634, 0]
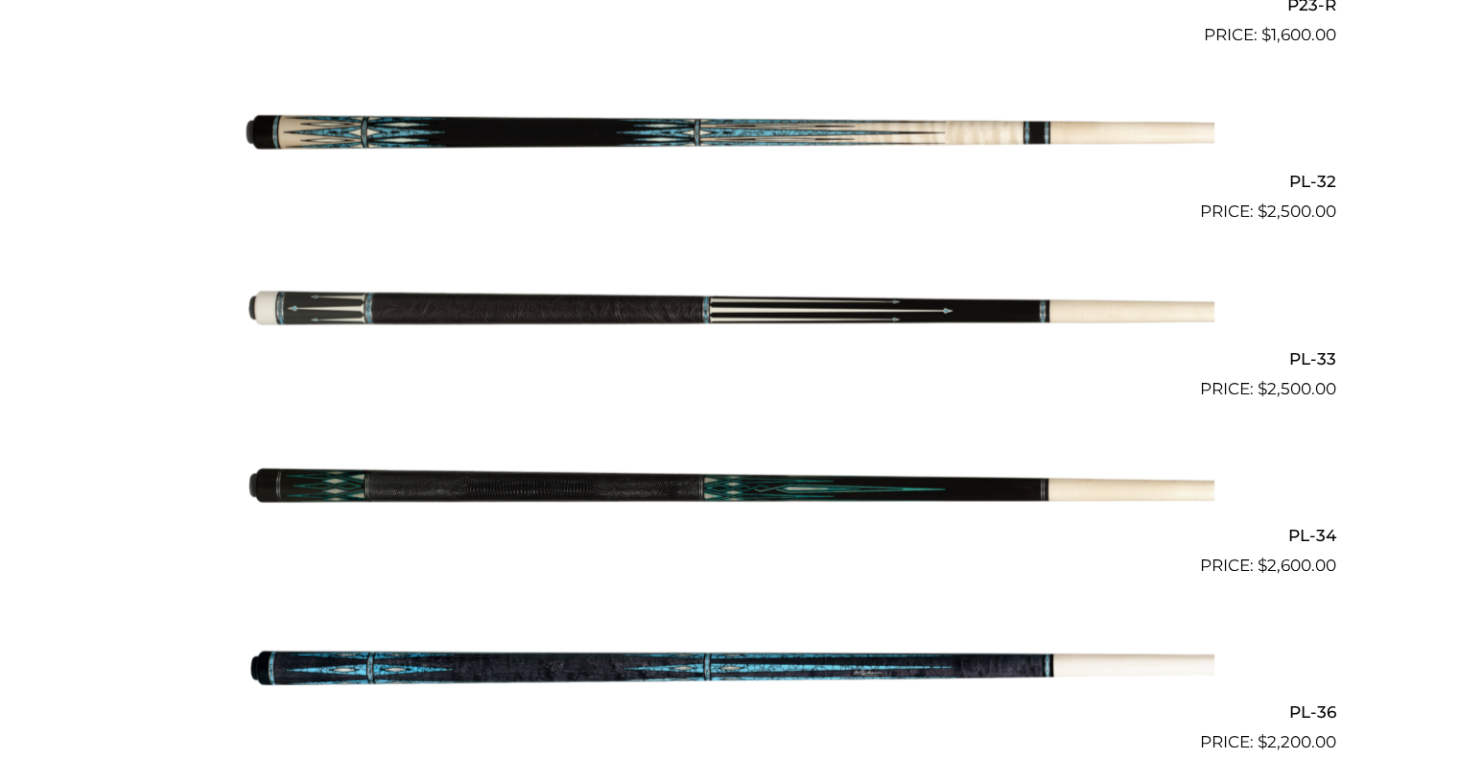
click at [703, 156] on img at bounding box center [730, 136] width 969 height 161
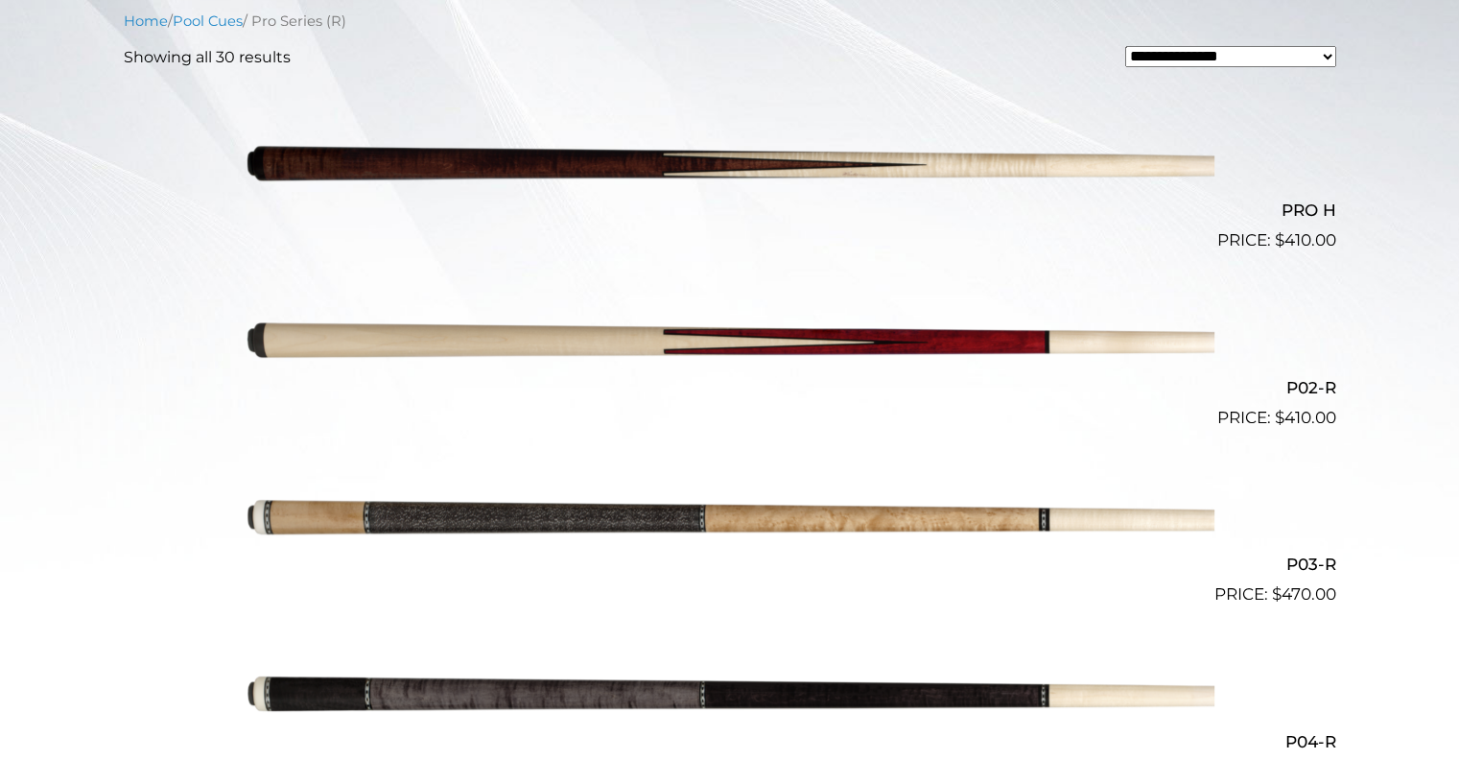
scroll to position [379, 0]
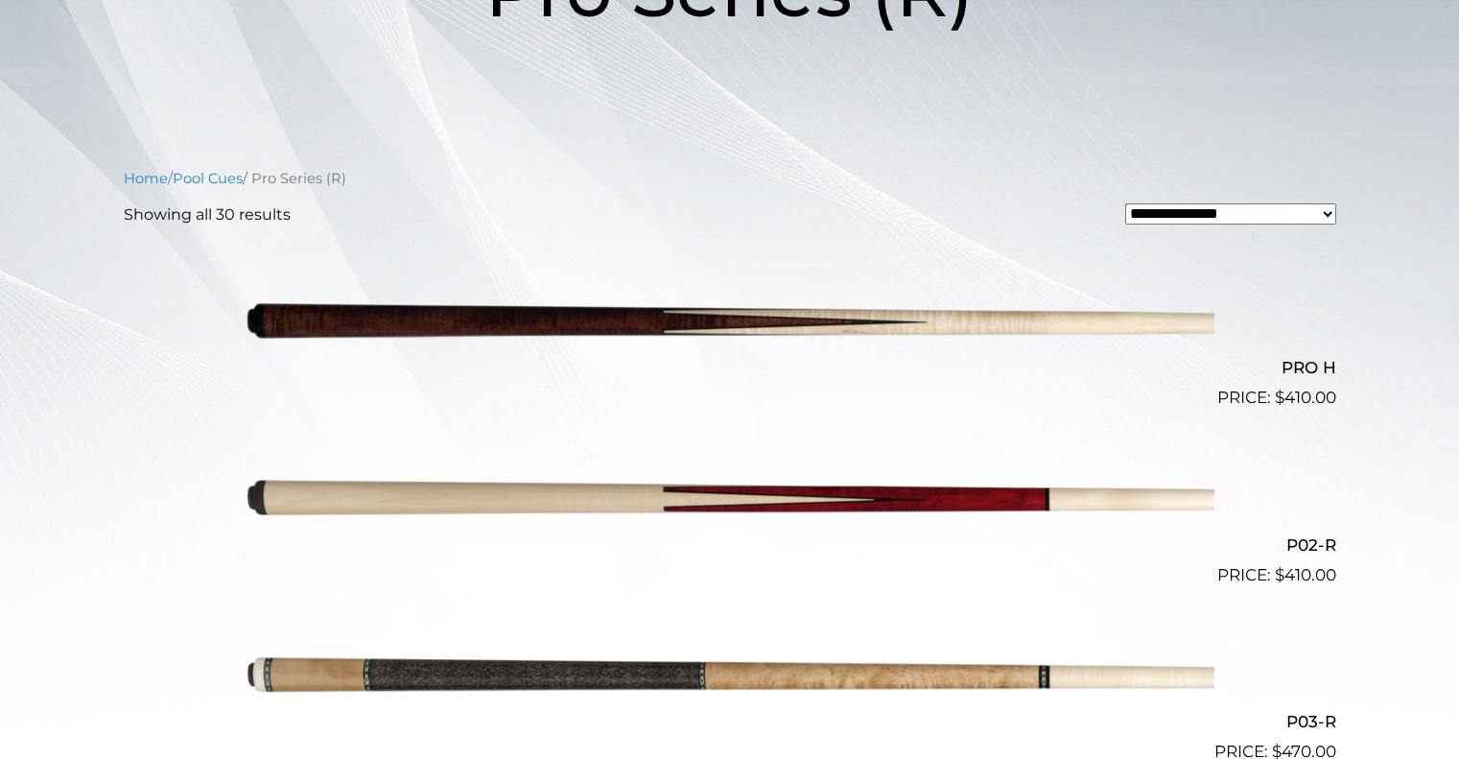
click at [762, 288] on img at bounding box center [730, 322] width 969 height 161
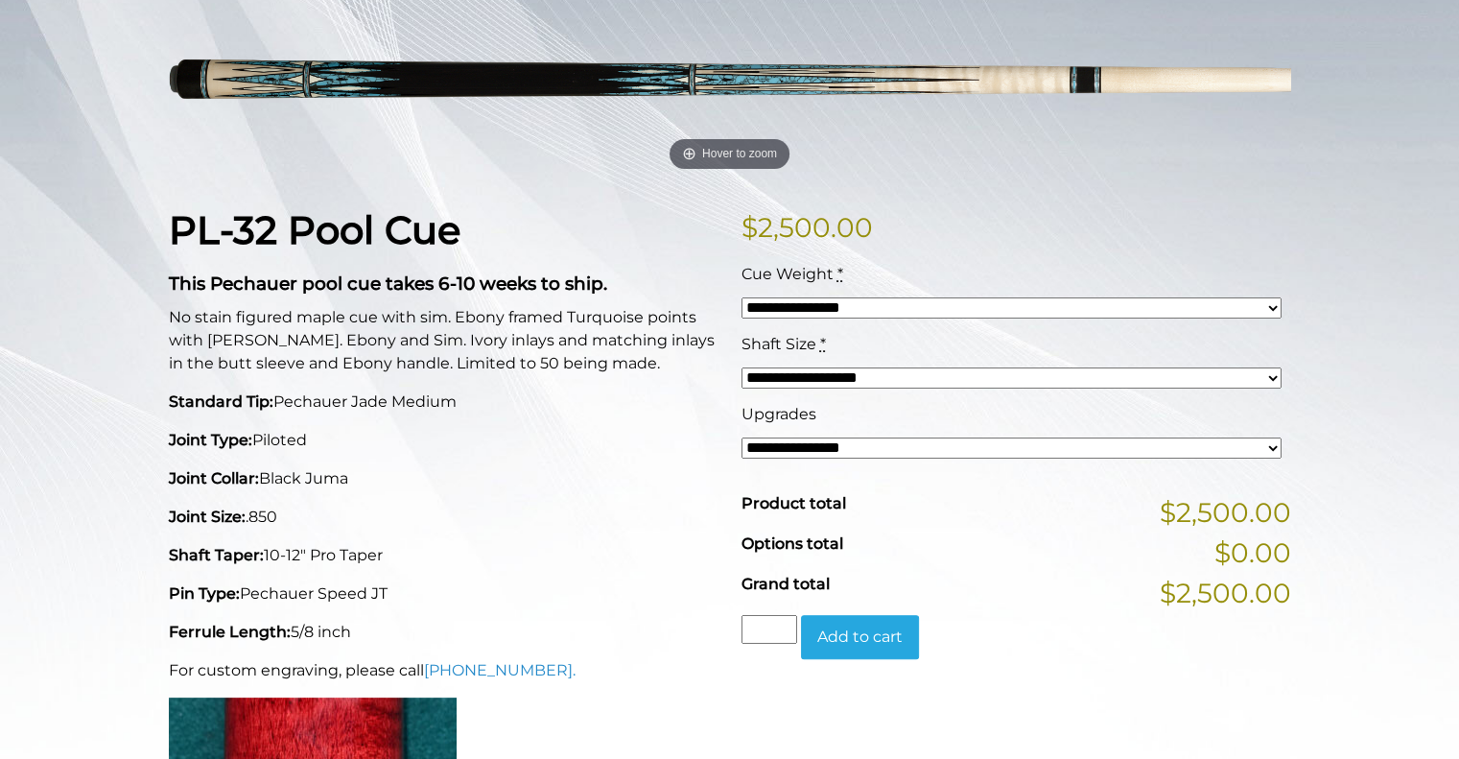
scroll to position [303, 0]
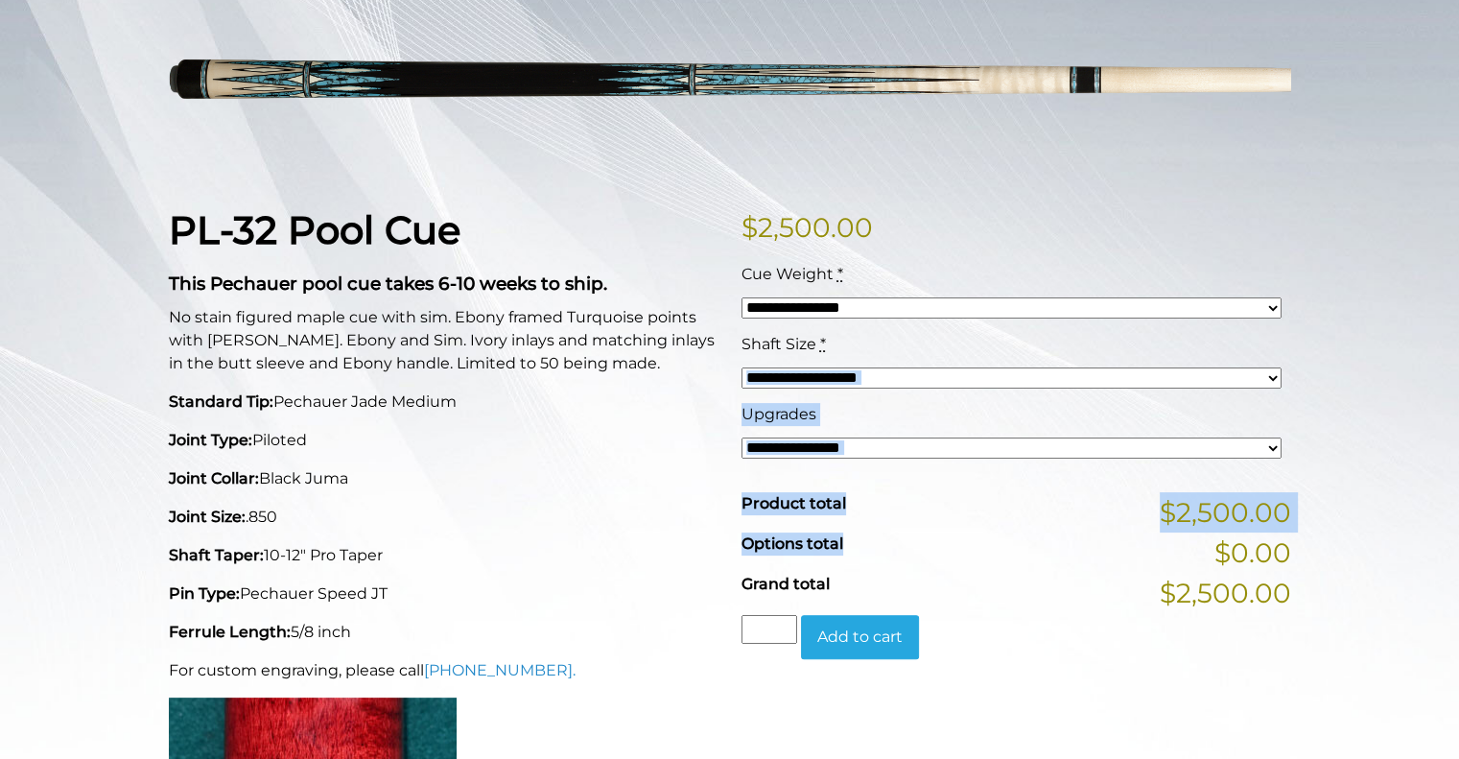
drag, startPoint x: 931, startPoint y: 546, endPoint x: 1006, endPoint y: 357, distance: 203.3
click at [1006, 357] on div "**********" at bounding box center [1017, 429] width 550 height 333
click at [1006, 357] on div "**********" at bounding box center [1012, 368] width 550 height 70
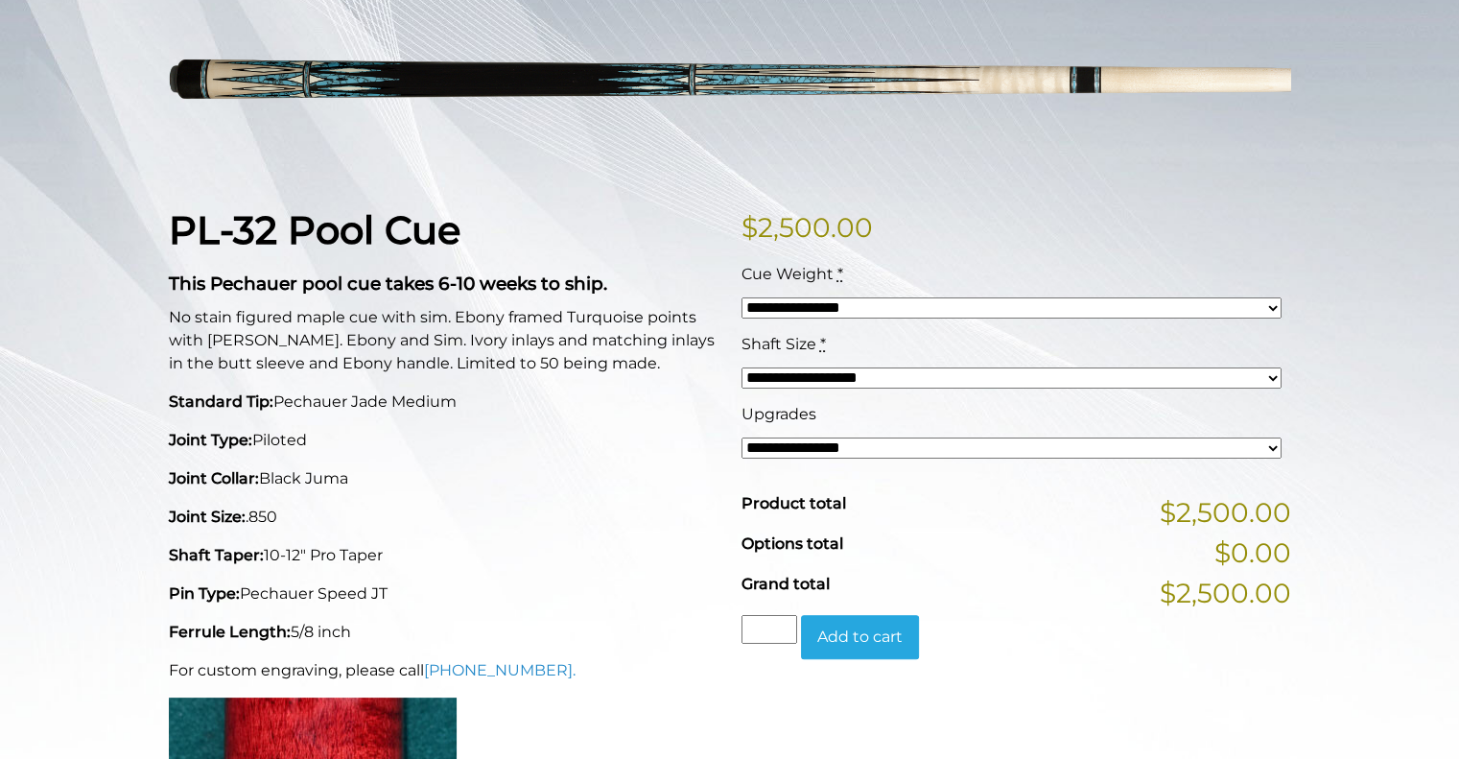
click at [958, 367] on select "**********" at bounding box center [1012, 377] width 540 height 21
select select "*****"
click at [742, 367] on select "**********" at bounding box center [1012, 377] width 540 height 21
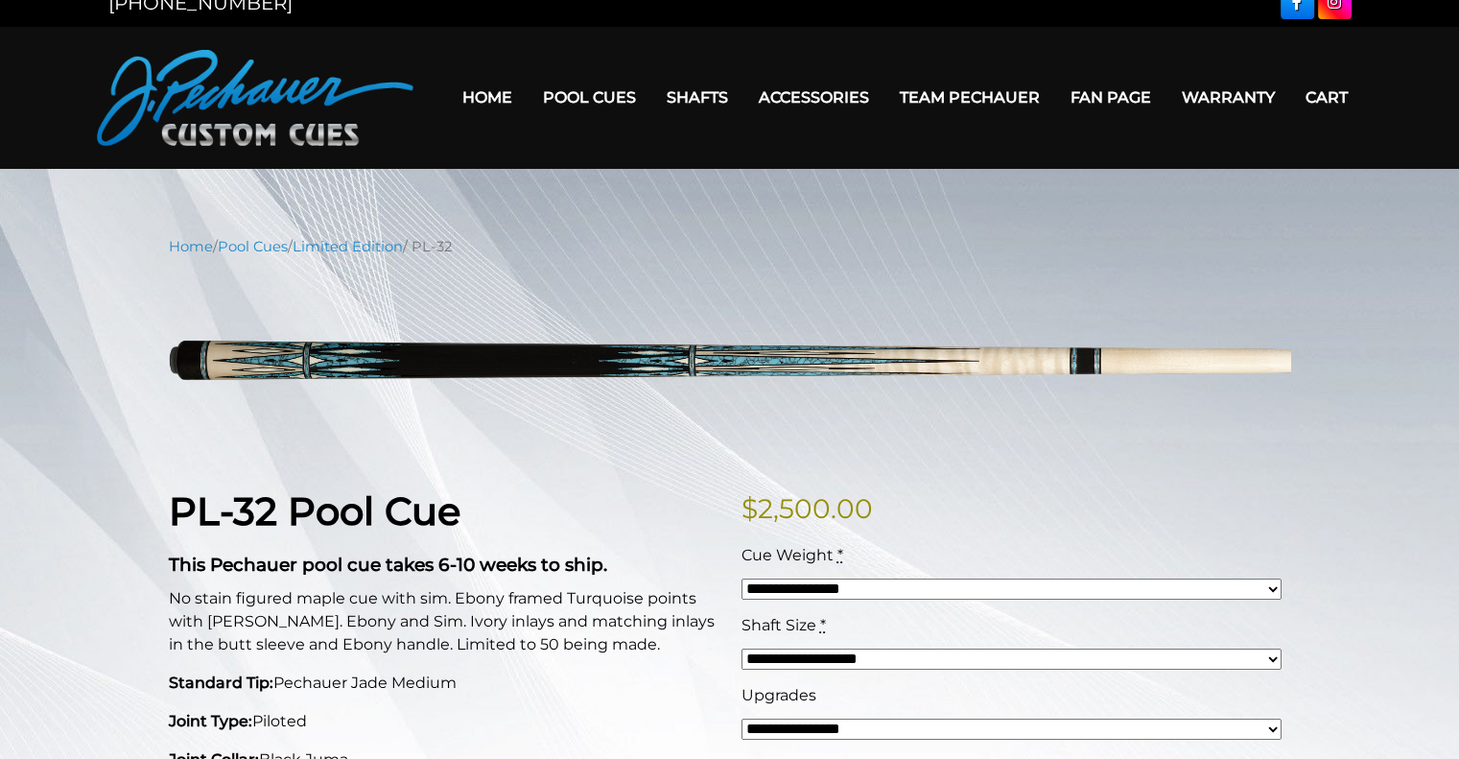
scroll to position [0, 0]
